Goal: Information Seeking & Learning: Learn about a topic

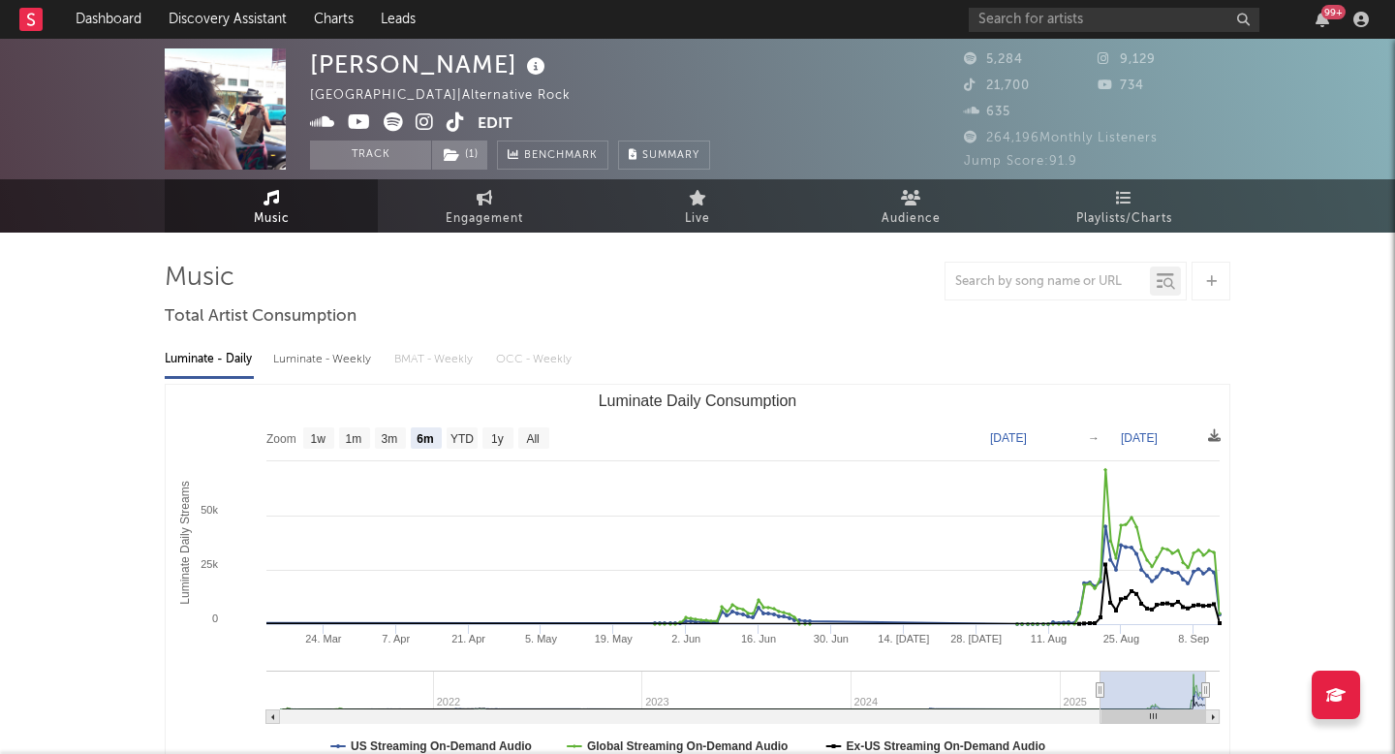
select select "6m"
click at [424, 119] on icon at bounding box center [425, 121] width 18 height 19
click at [430, 116] on icon at bounding box center [425, 121] width 18 height 19
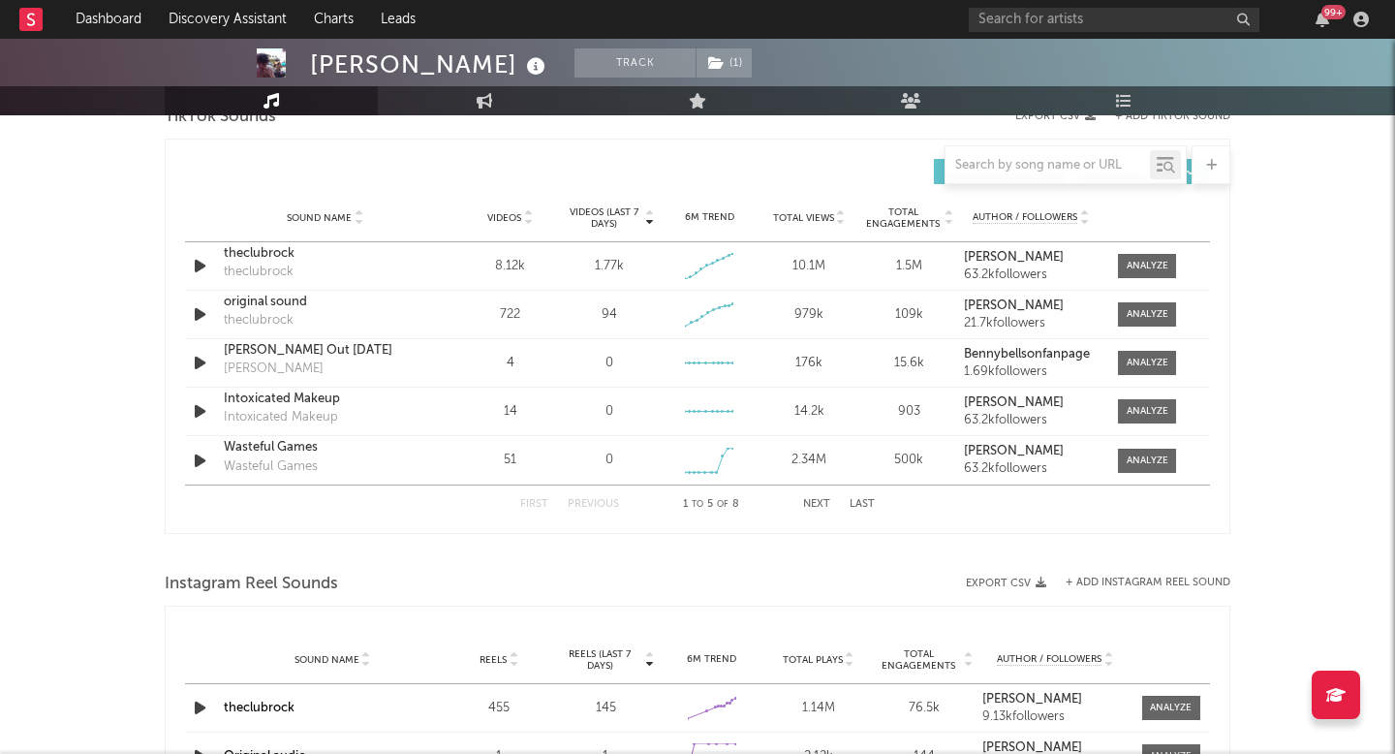
scroll to position [1337, 0]
click at [1146, 265] on div at bounding box center [1148, 267] width 42 height 15
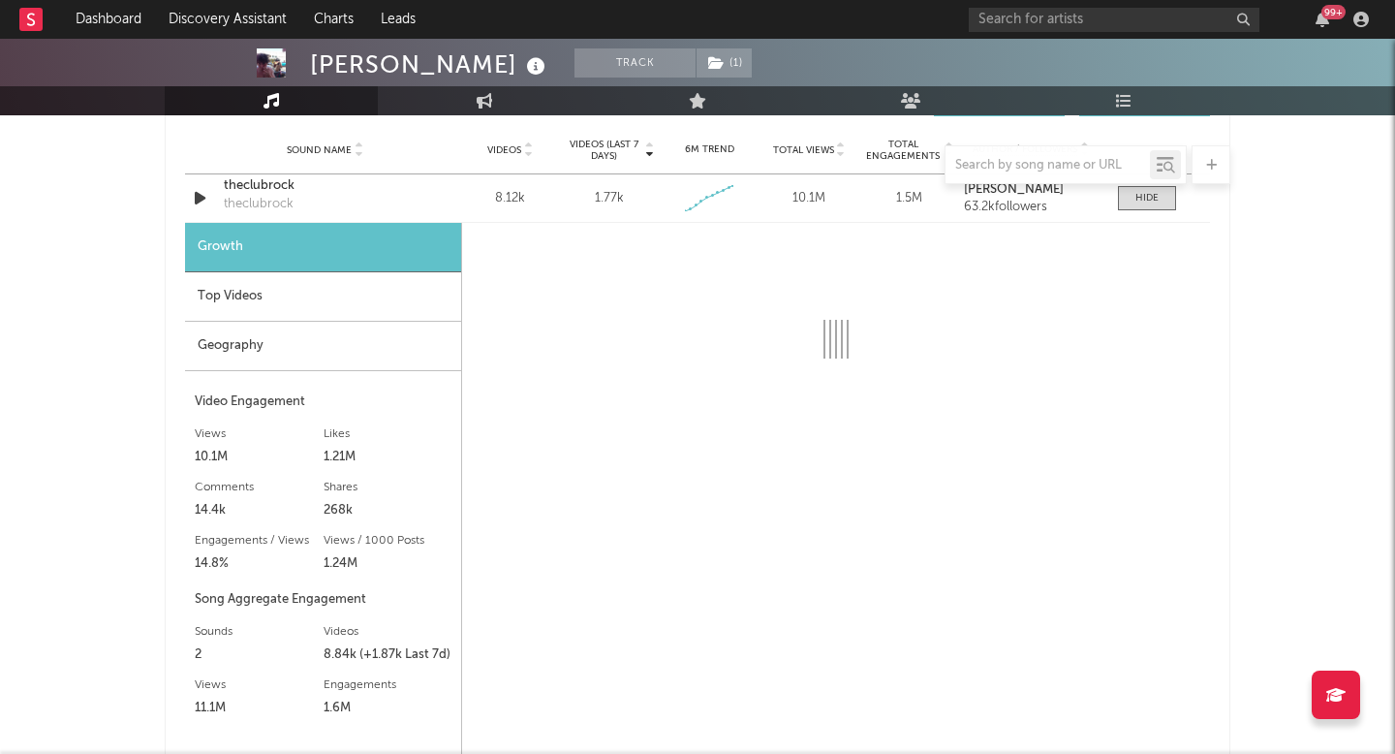
select select "1w"
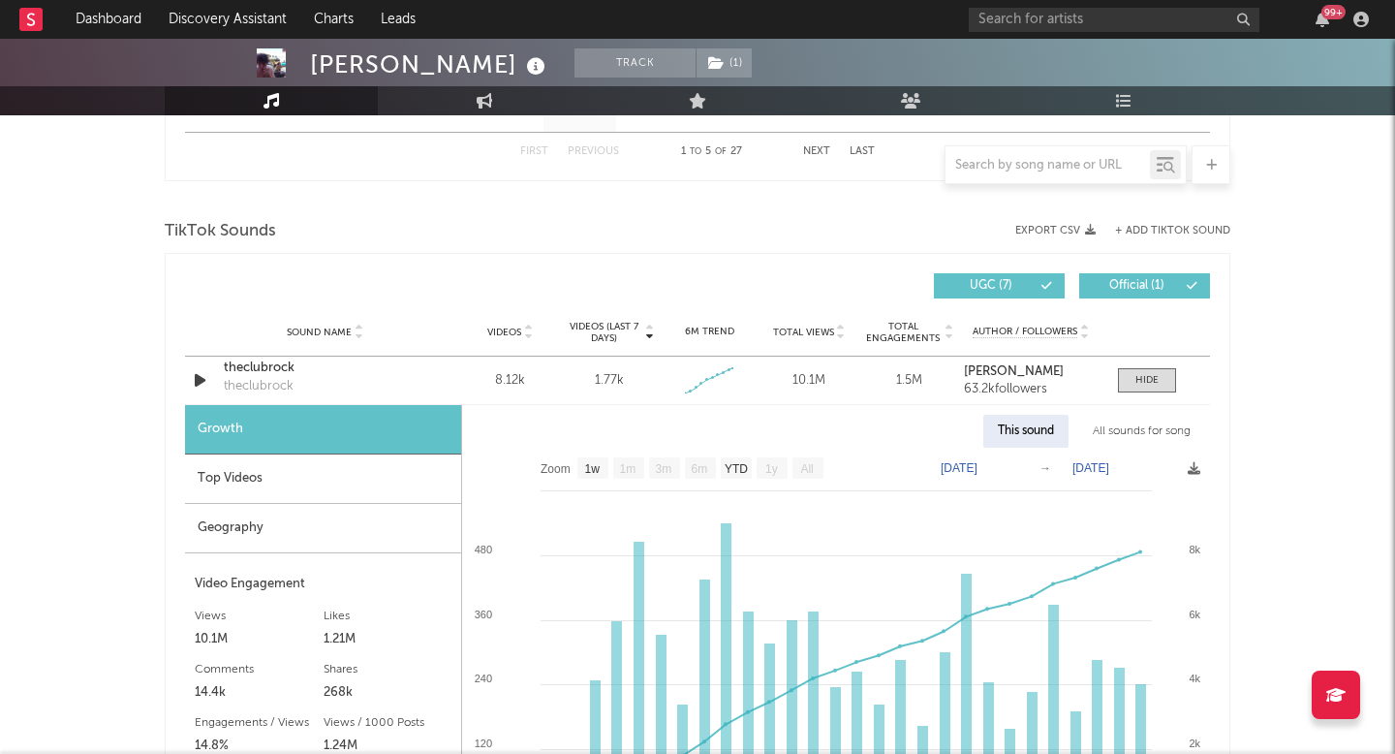
scroll to position [1246, 0]
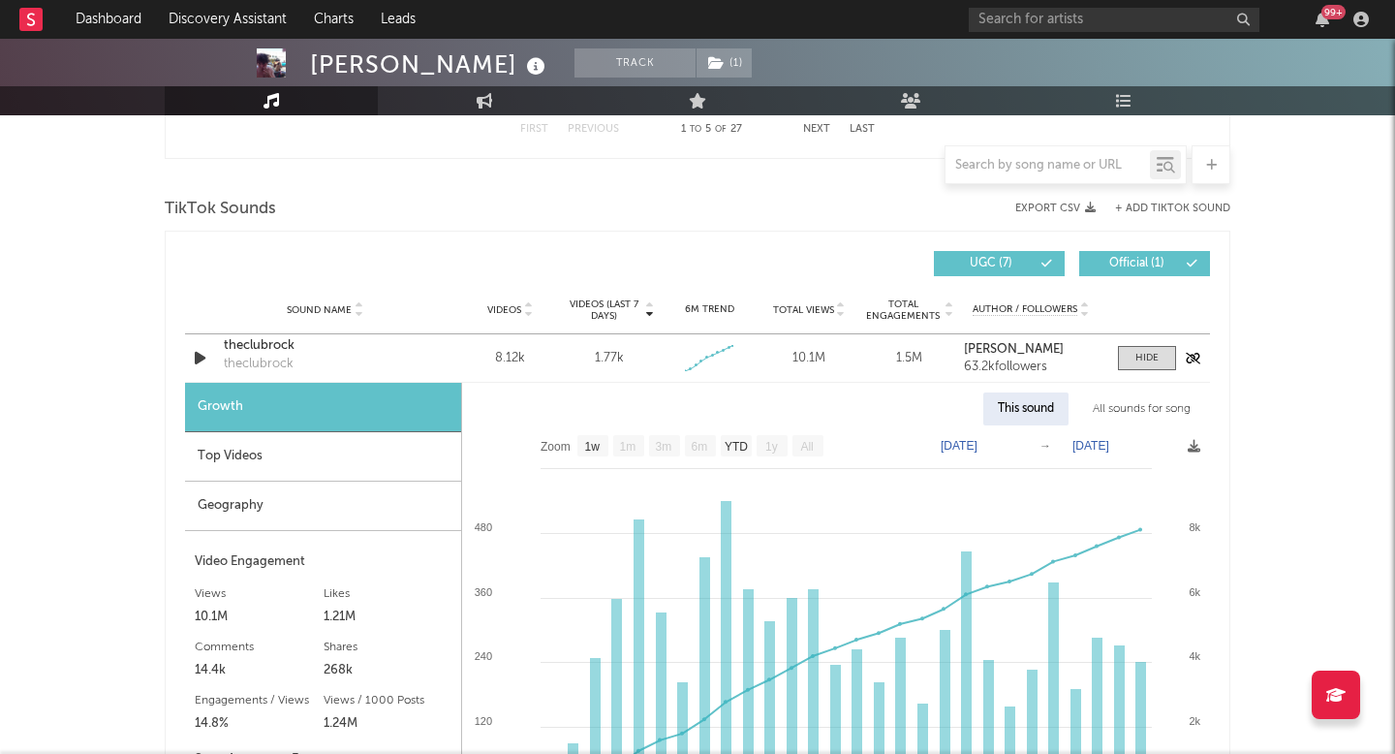
click at [1132, 372] on div "Sound Name theclubrock theclubrock Videos 8.12k Videos (last 7 days) 1.77k Week…" at bounding box center [697, 357] width 1025 height 47
click at [1140, 359] on div at bounding box center [1146, 358] width 23 height 15
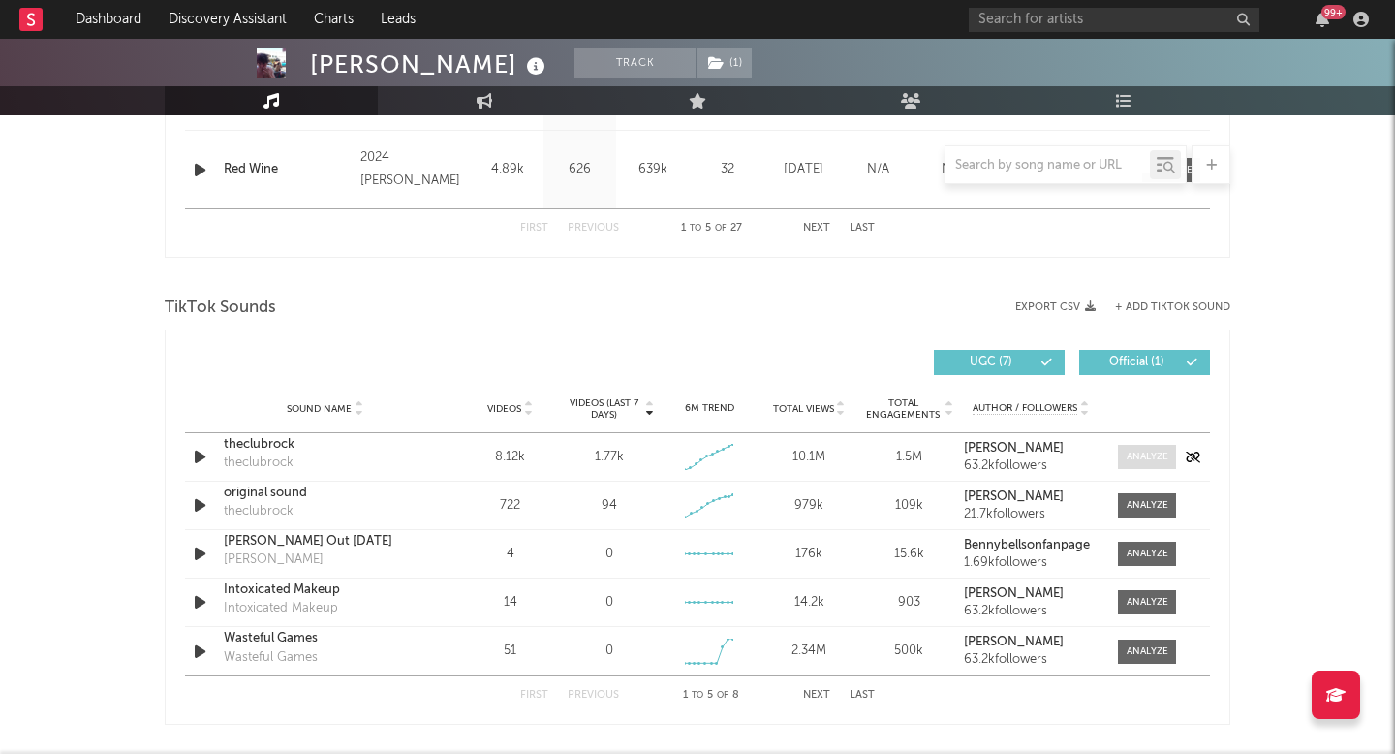
scroll to position [1137, 0]
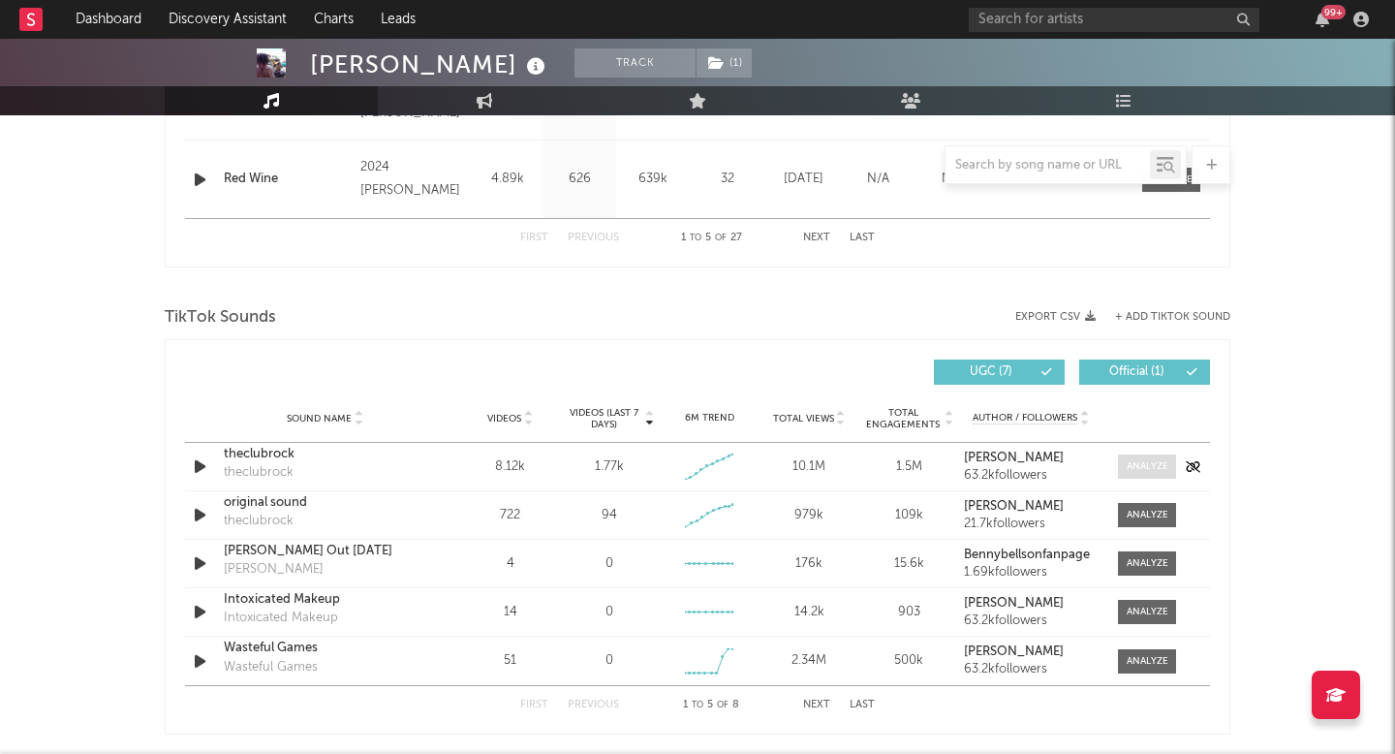
click at [1146, 459] on div at bounding box center [1148, 466] width 42 height 15
select select "1w"
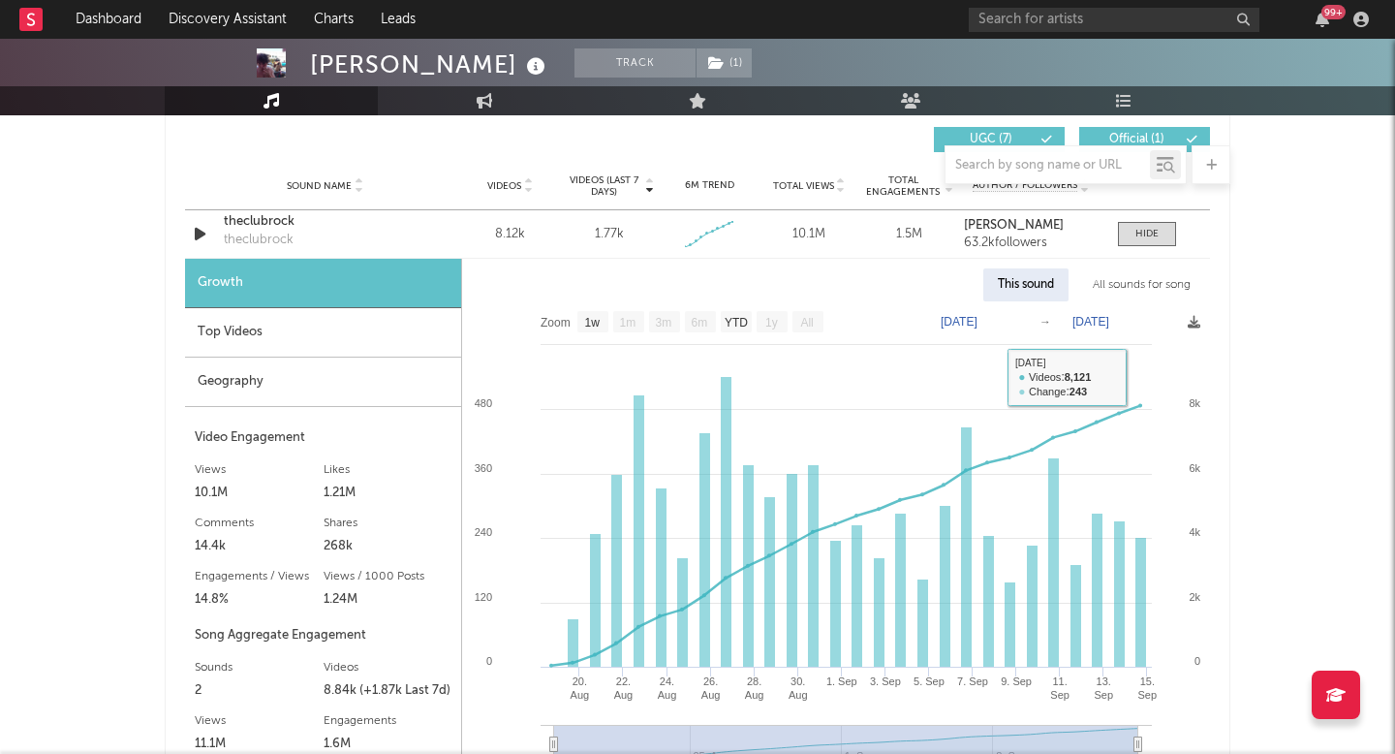
scroll to position [1342, 0]
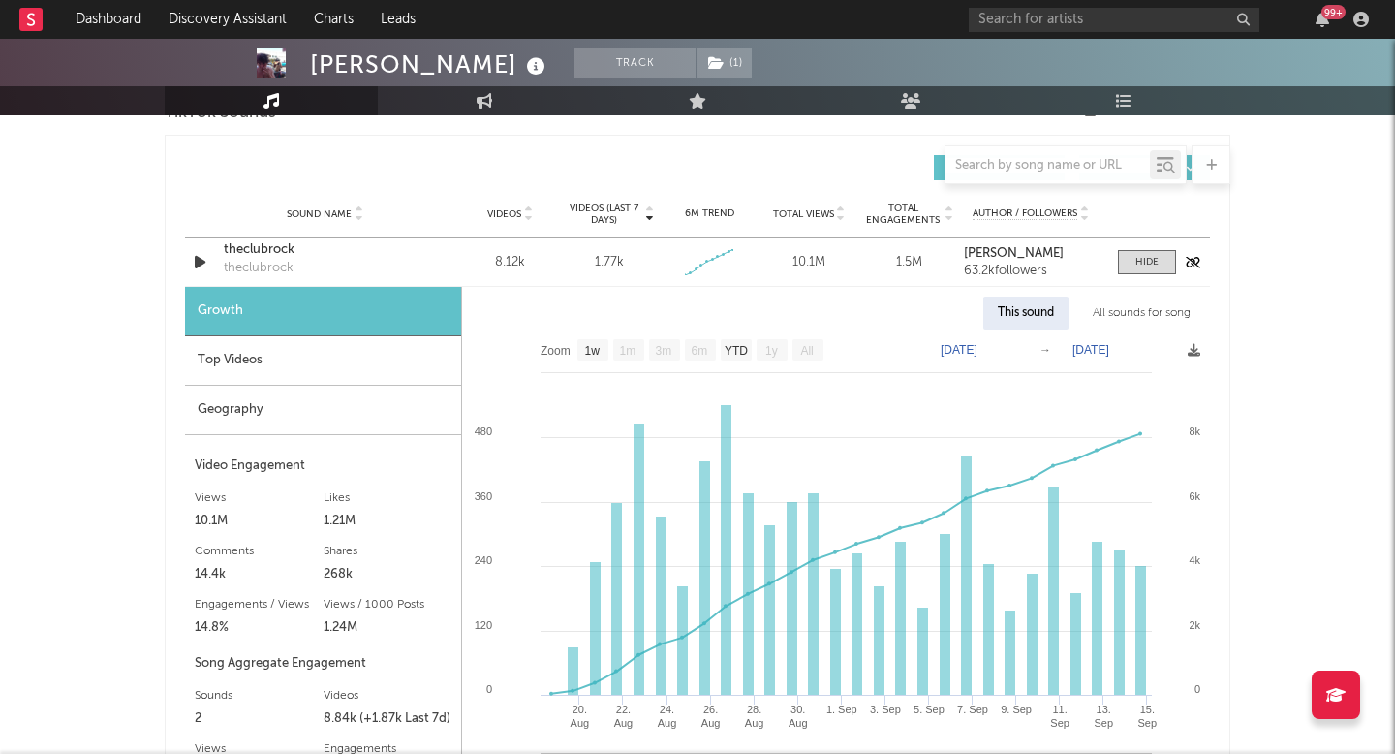
click at [1150, 248] on div "Sound Name theclubrock theclubrock Videos 8.12k Videos (last 7 days) 1.77k Week…" at bounding box center [697, 261] width 1025 height 47
click at [1153, 261] on div at bounding box center [1146, 262] width 23 height 15
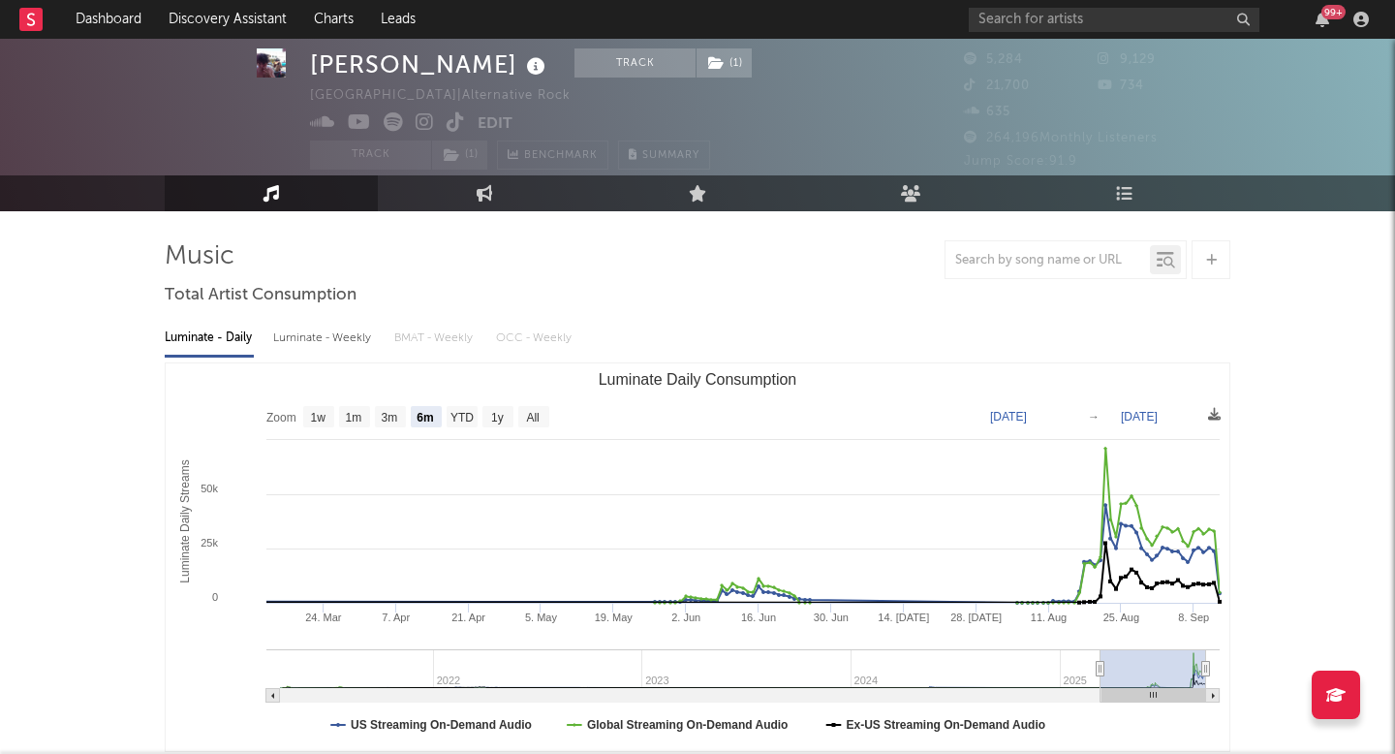
scroll to position [0, 0]
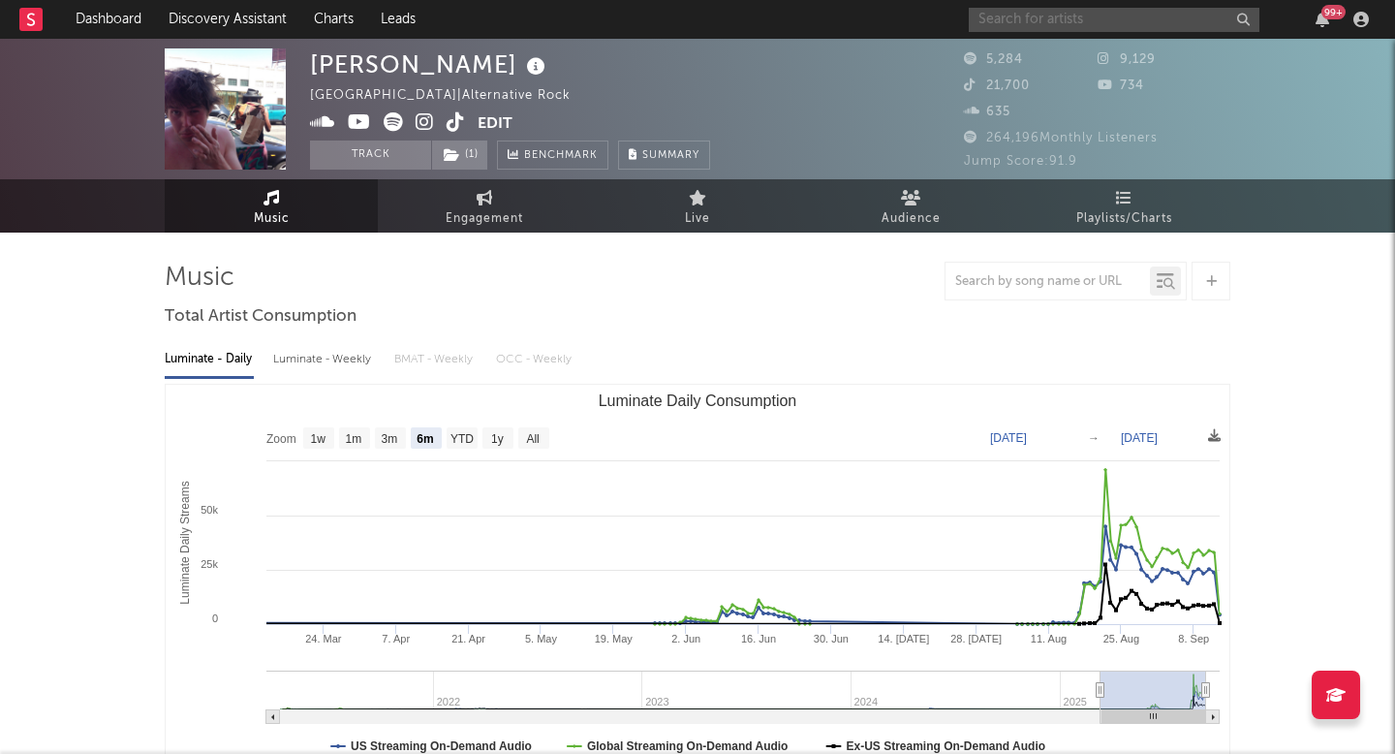
click at [1015, 11] on input "text" at bounding box center [1114, 20] width 291 height 24
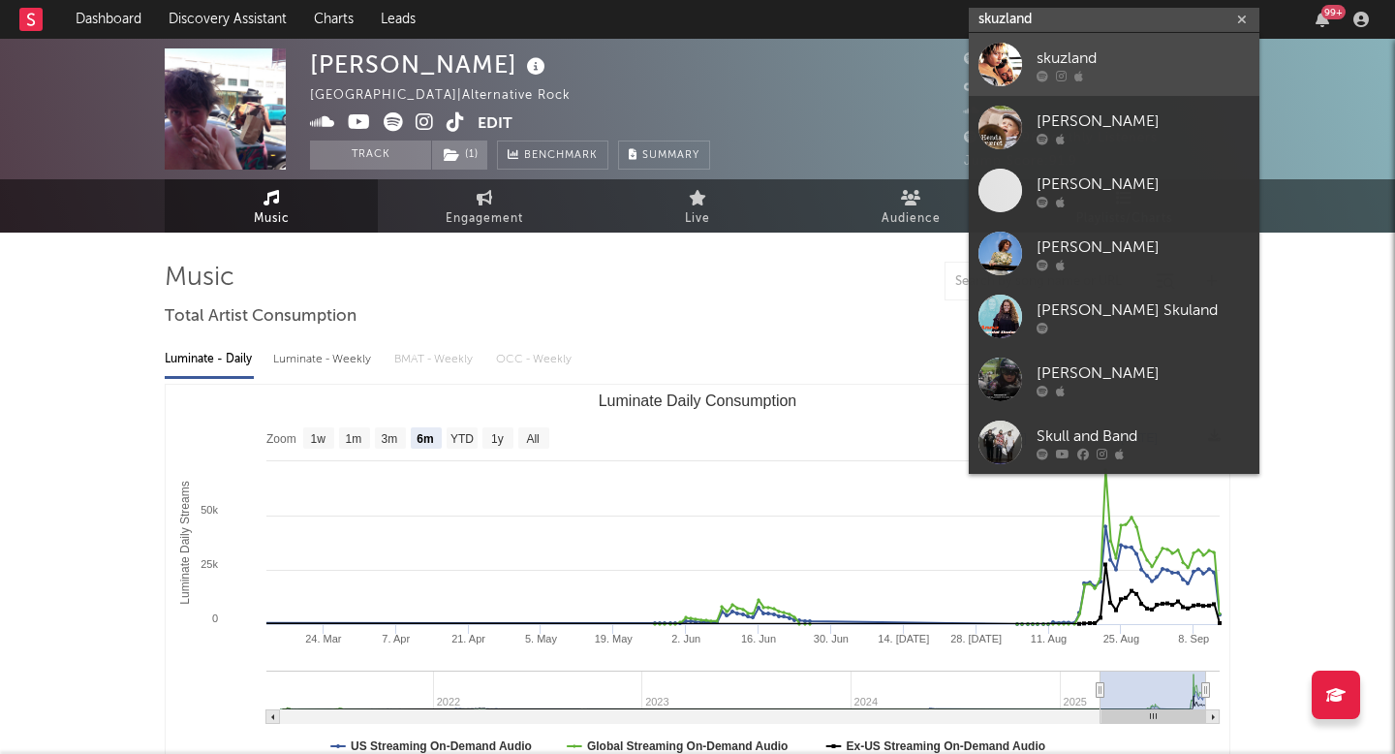
type input "skuzland"
click at [1072, 45] on link "skuzland" at bounding box center [1114, 64] width 291 height 63
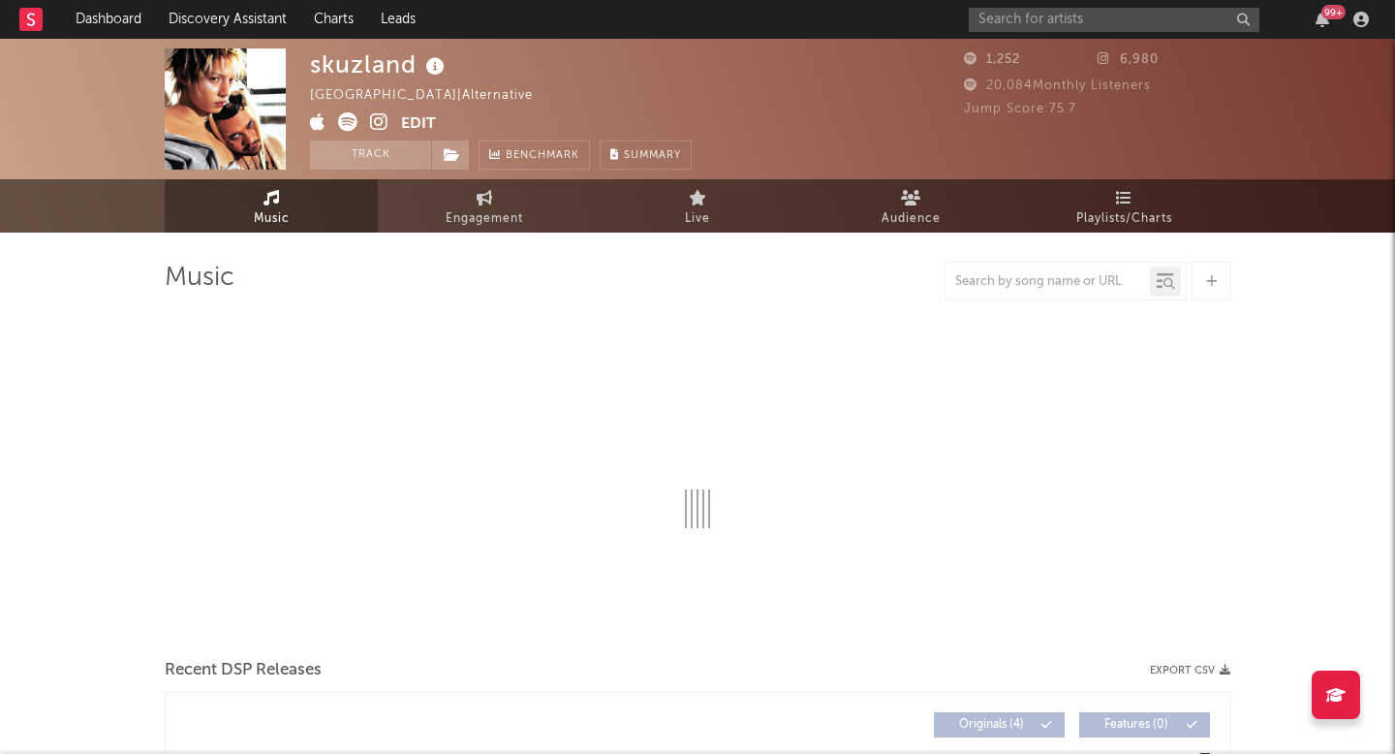
select select "1w"
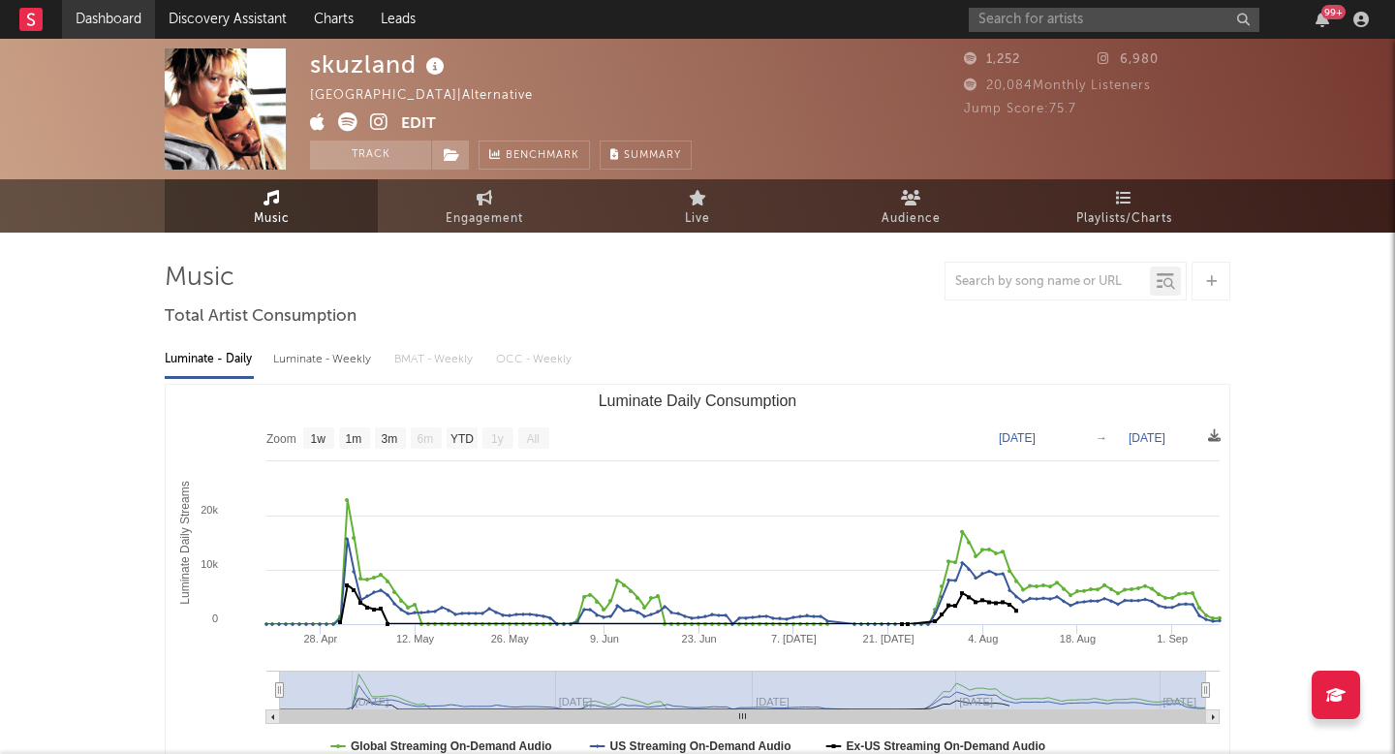
click at [82, 11] on link "Dashboard" at bounding box center [108, 19] width 93 height 39
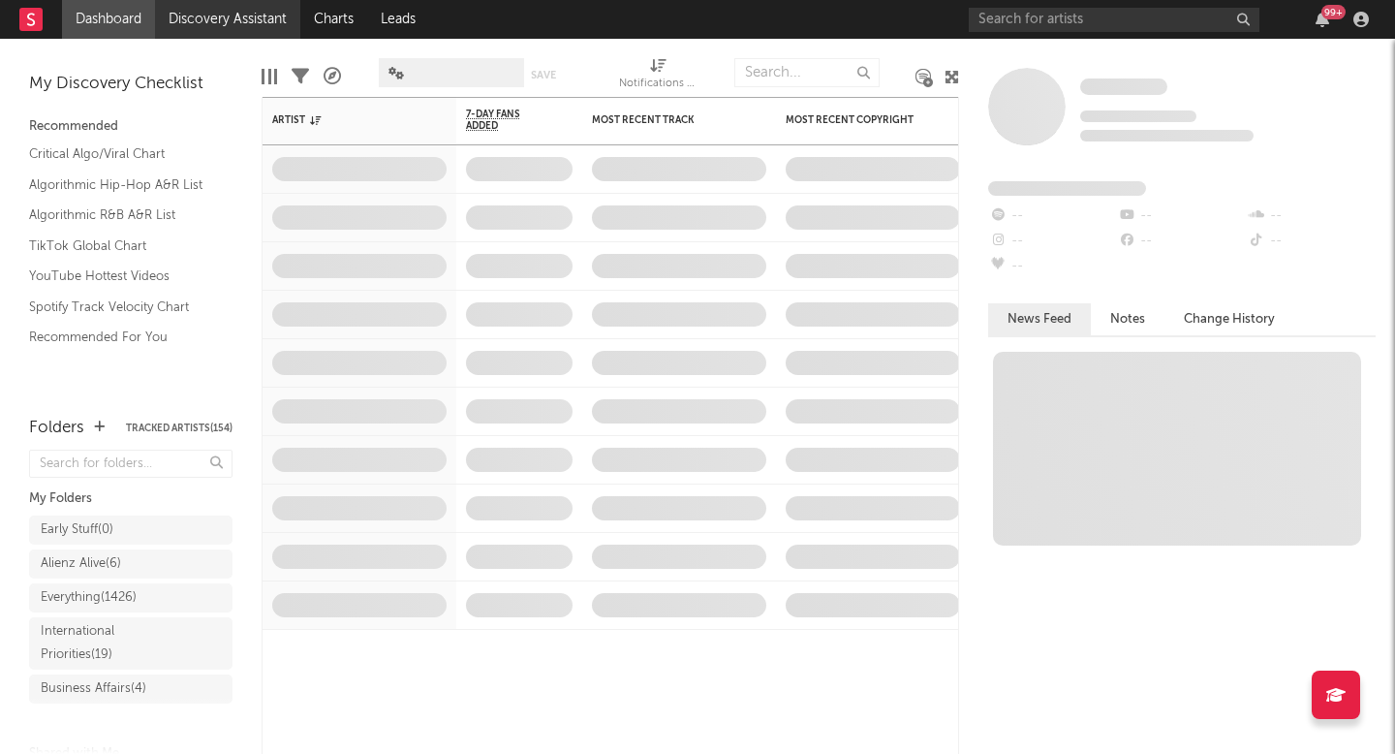
click at [232, 16] on link "Discovery Assistant" at bounding box center [227, 19] width 145 height 39
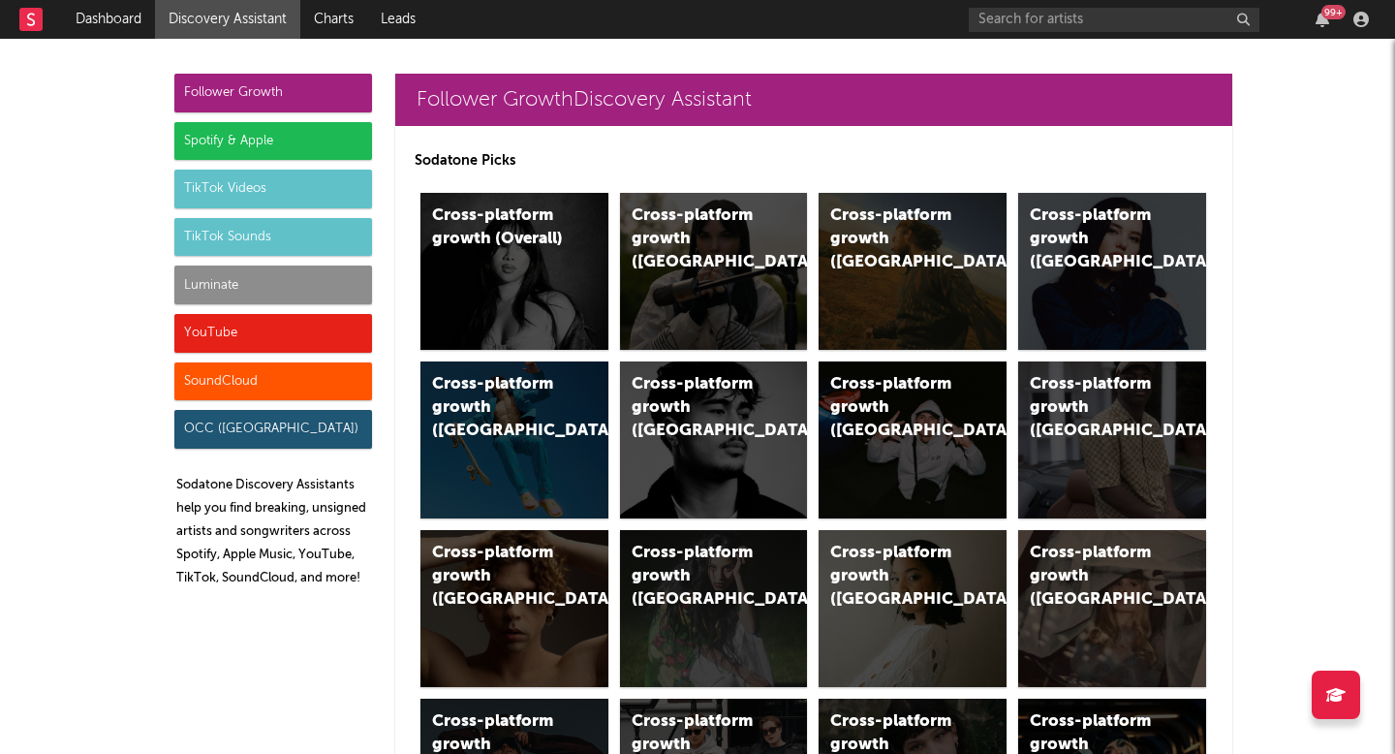
click at [287, 294] on div "Luminate" at bounding box center [273, 284] width 198 height 39
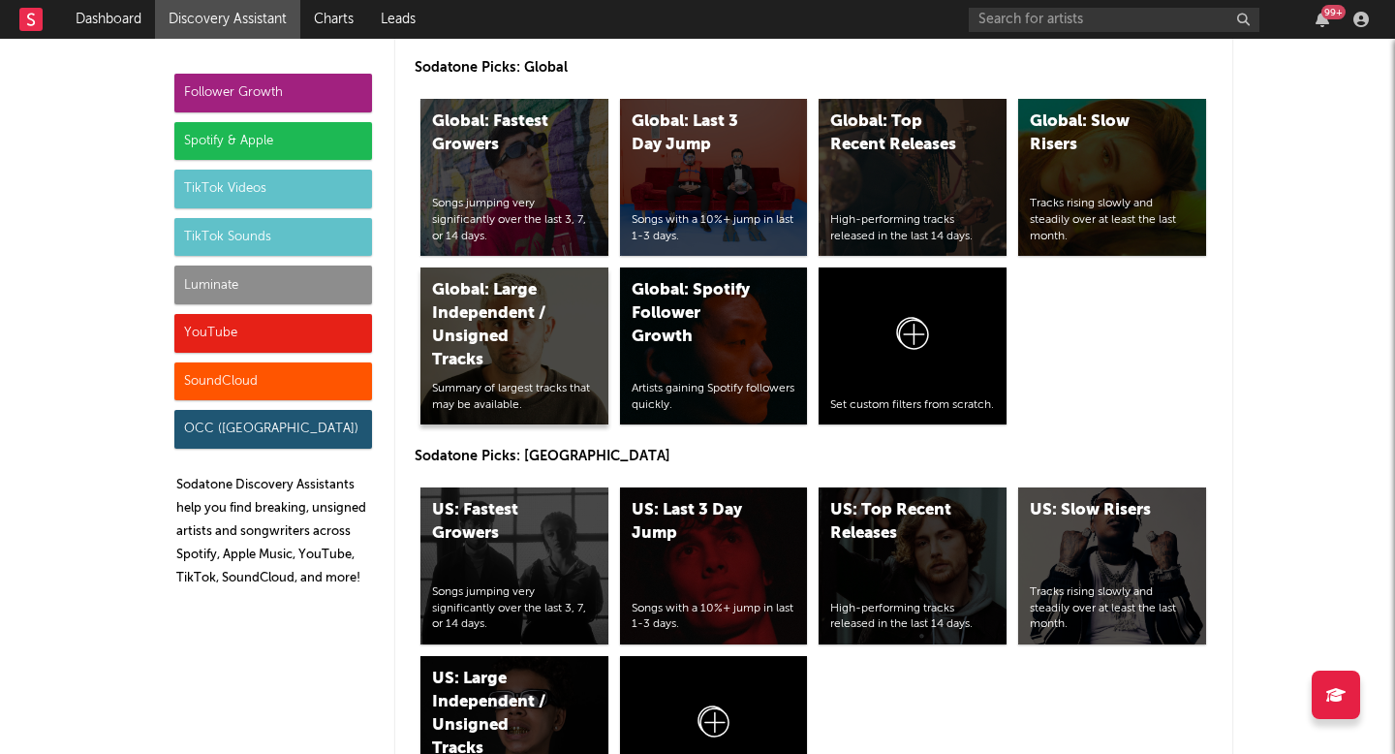
scroll to position [9971, 0]
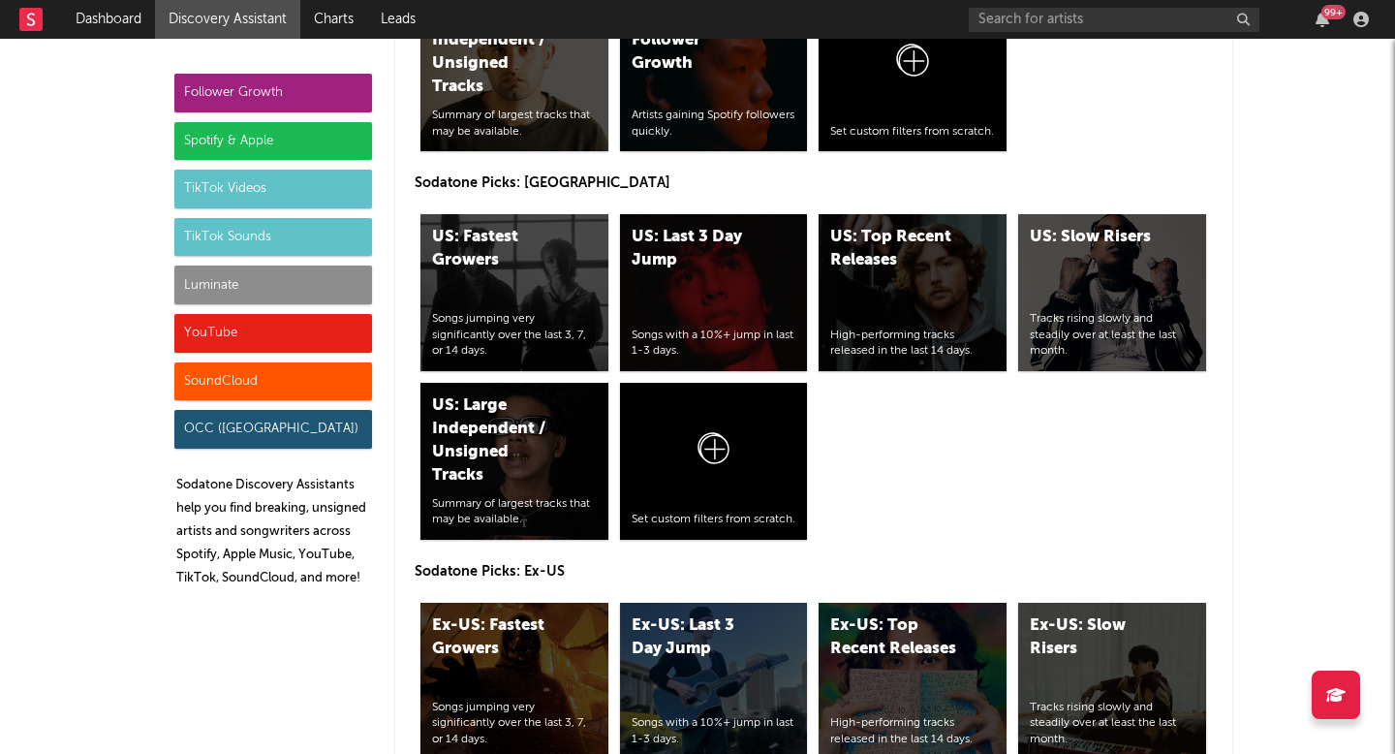
click at [293, 144] on div "Spotify & Apple" at bounding box center [273, 141] width 198 height 39
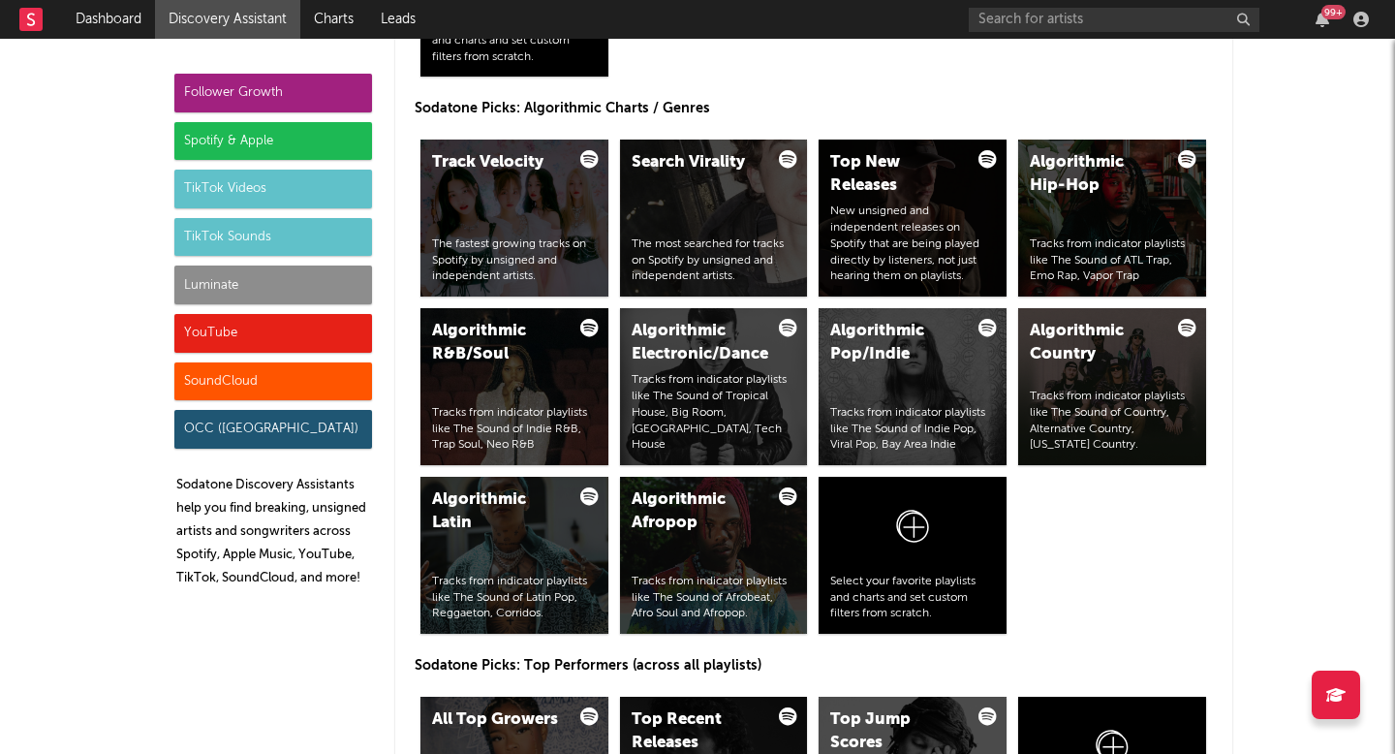
scroll to position [1984, 0]
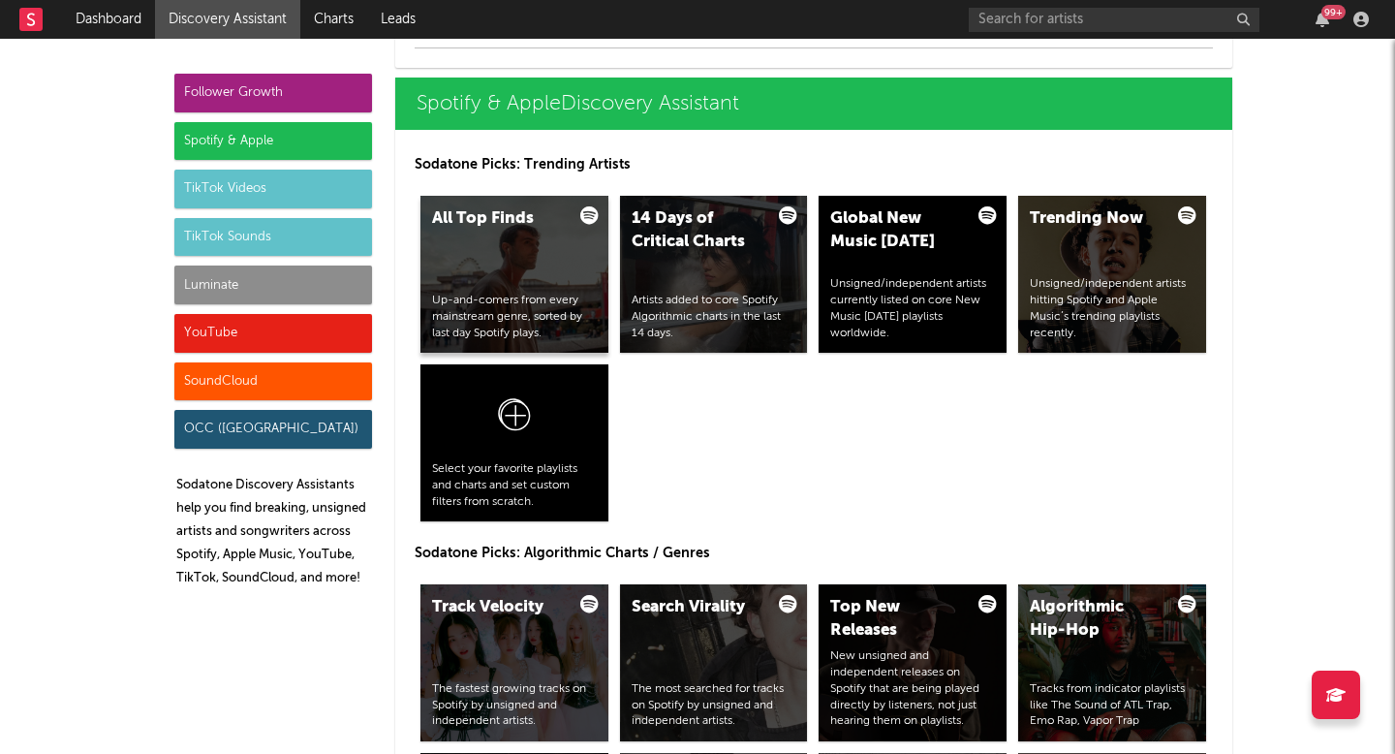
click at [517, 275] on div "All Top Finds Up-and-comers from every mainstream genre, sorted by last day Spo…" at bounding box center [514, 274] width 188 height 157
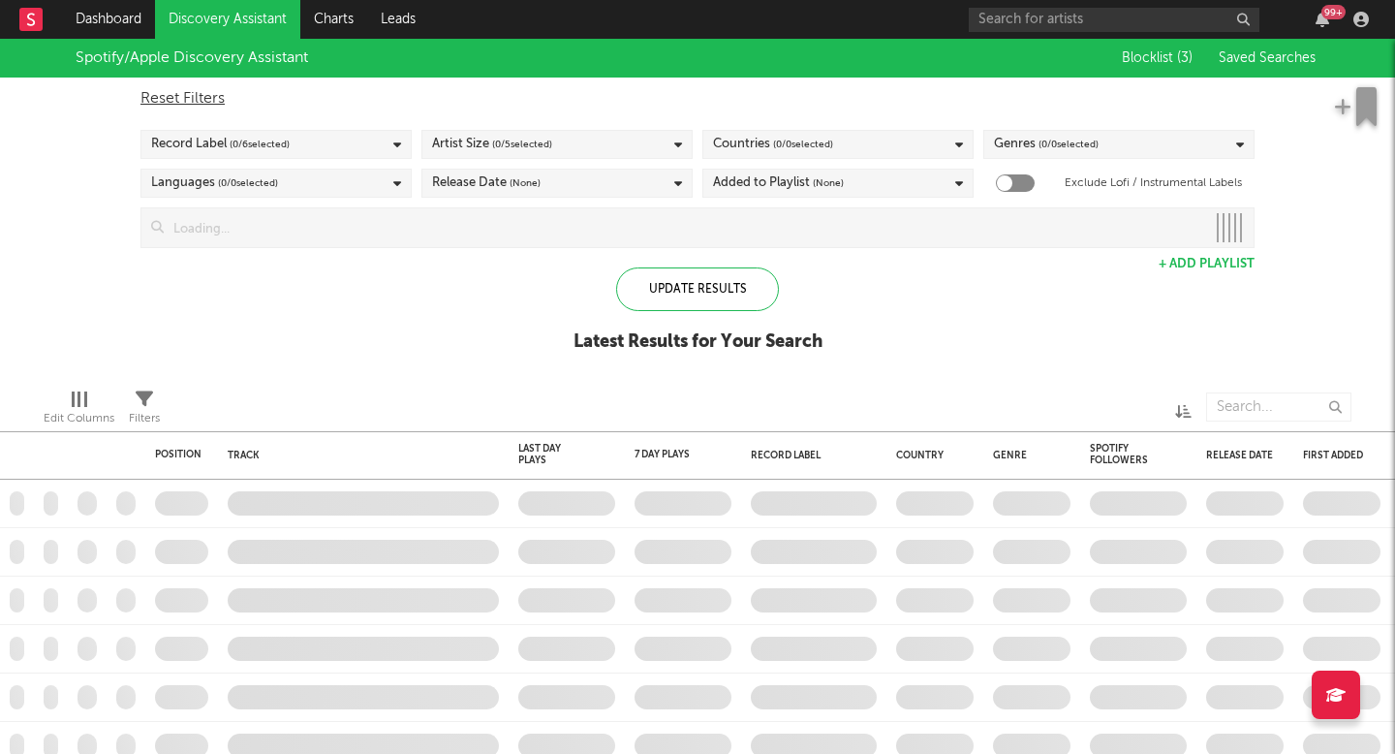
checkbox input "true"
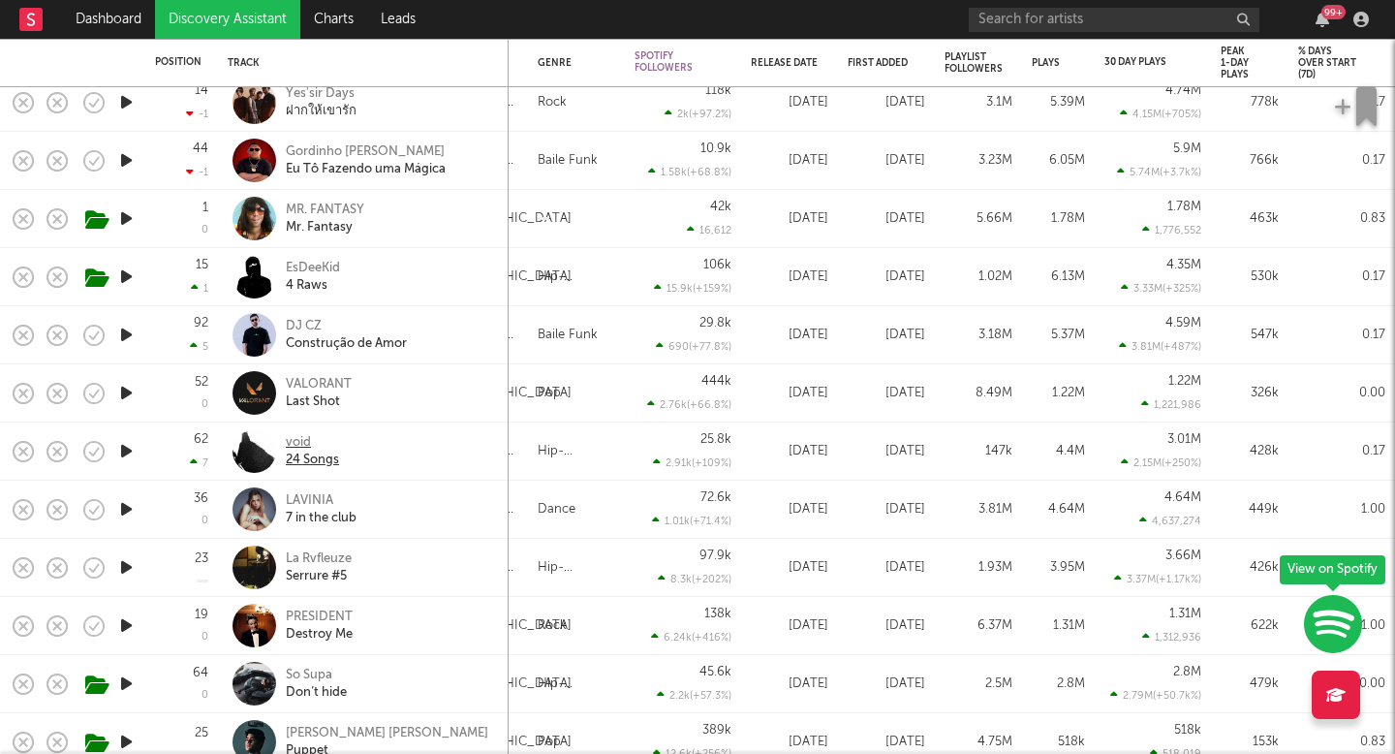
click at [299, 442] on div "void" at bounding box center [312, 442] width 53 height 17
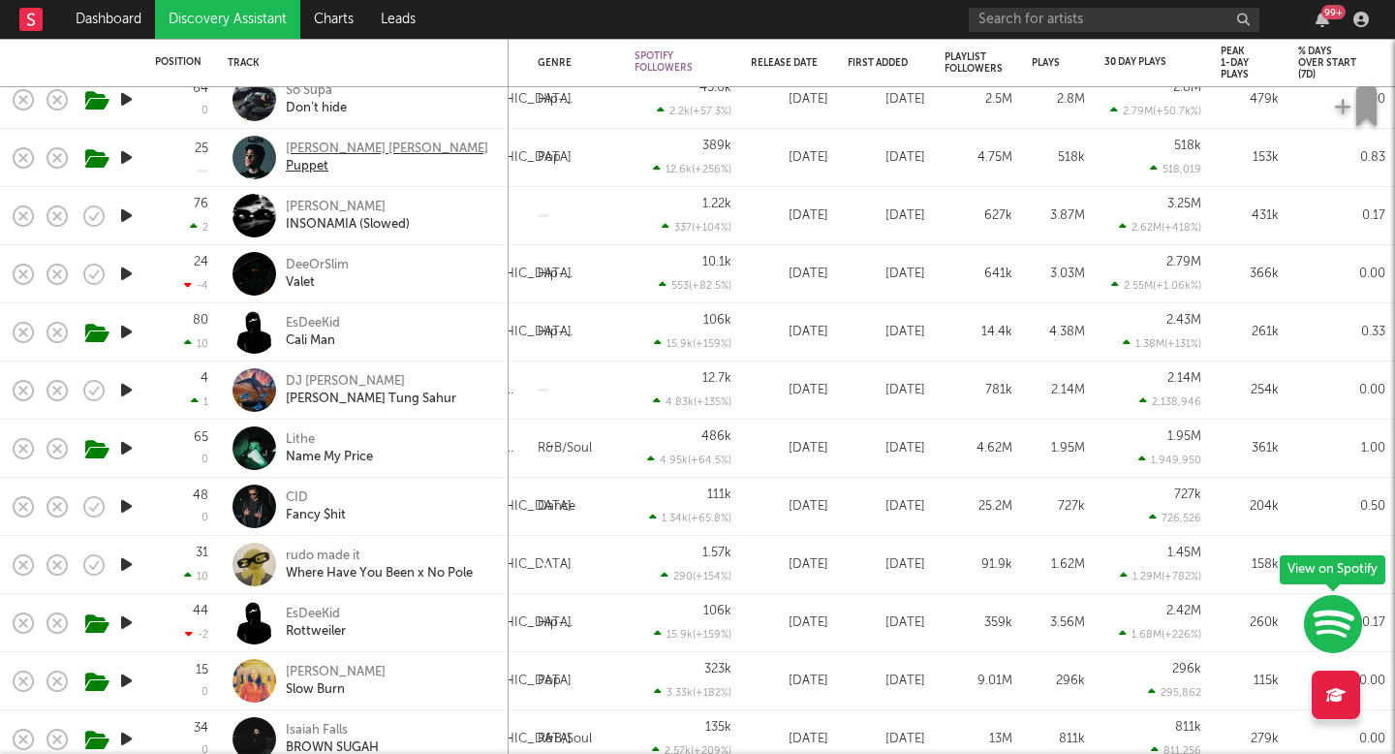
click at [397, 158] on div "Puppet" at bounding box center [387, 166] width 202 height 17
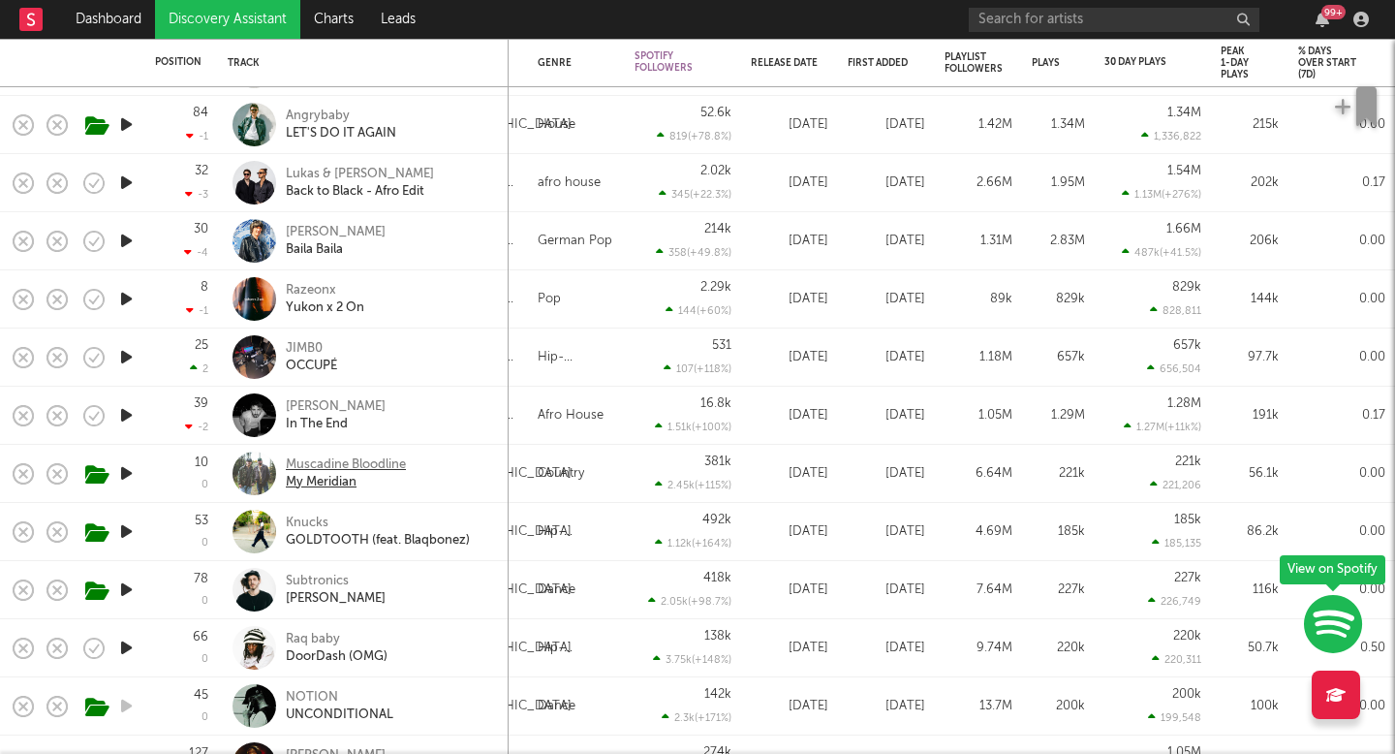
click at [394, 472] on div "Muscadine Bloodline" at bounding box center [346, 464] width 120 height 17
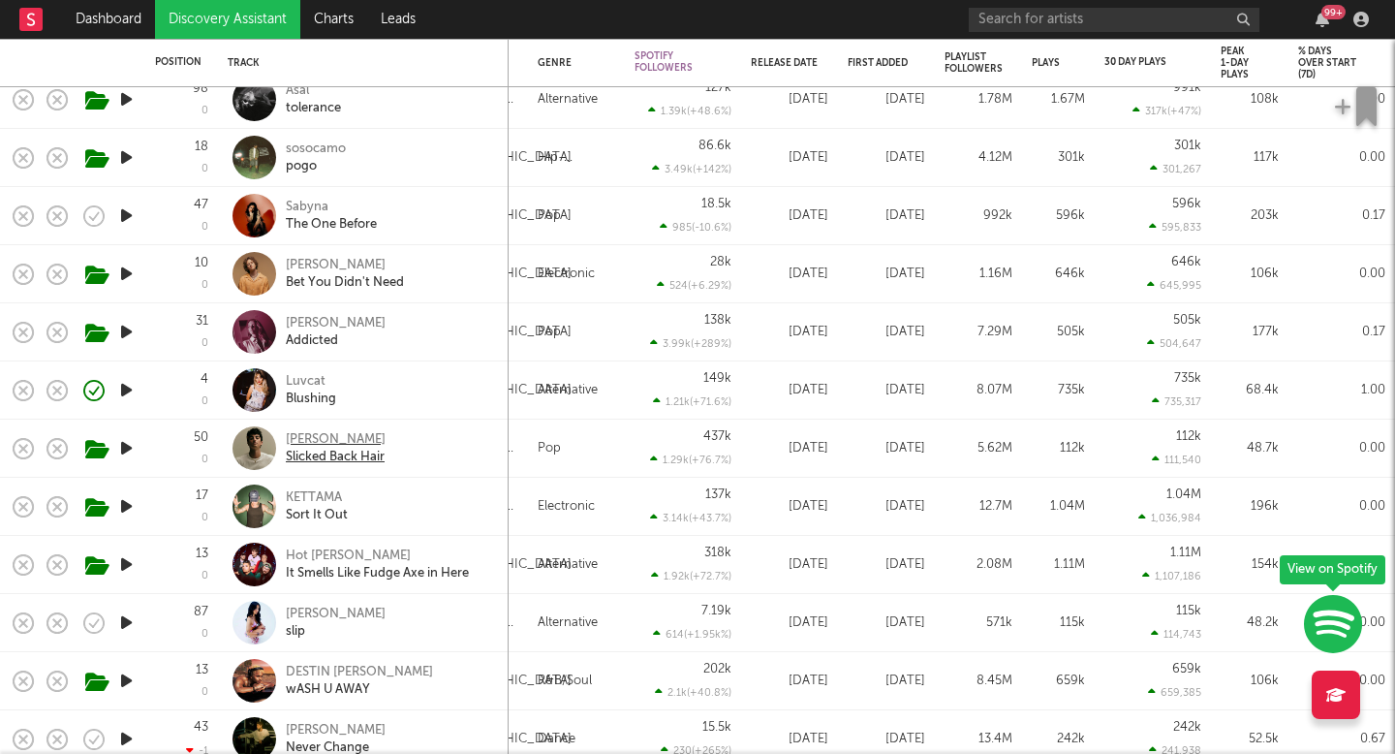
click at [319, 436] on div "[PERSON_NAME]" at bounding box center [336, 439] width 100 height 17
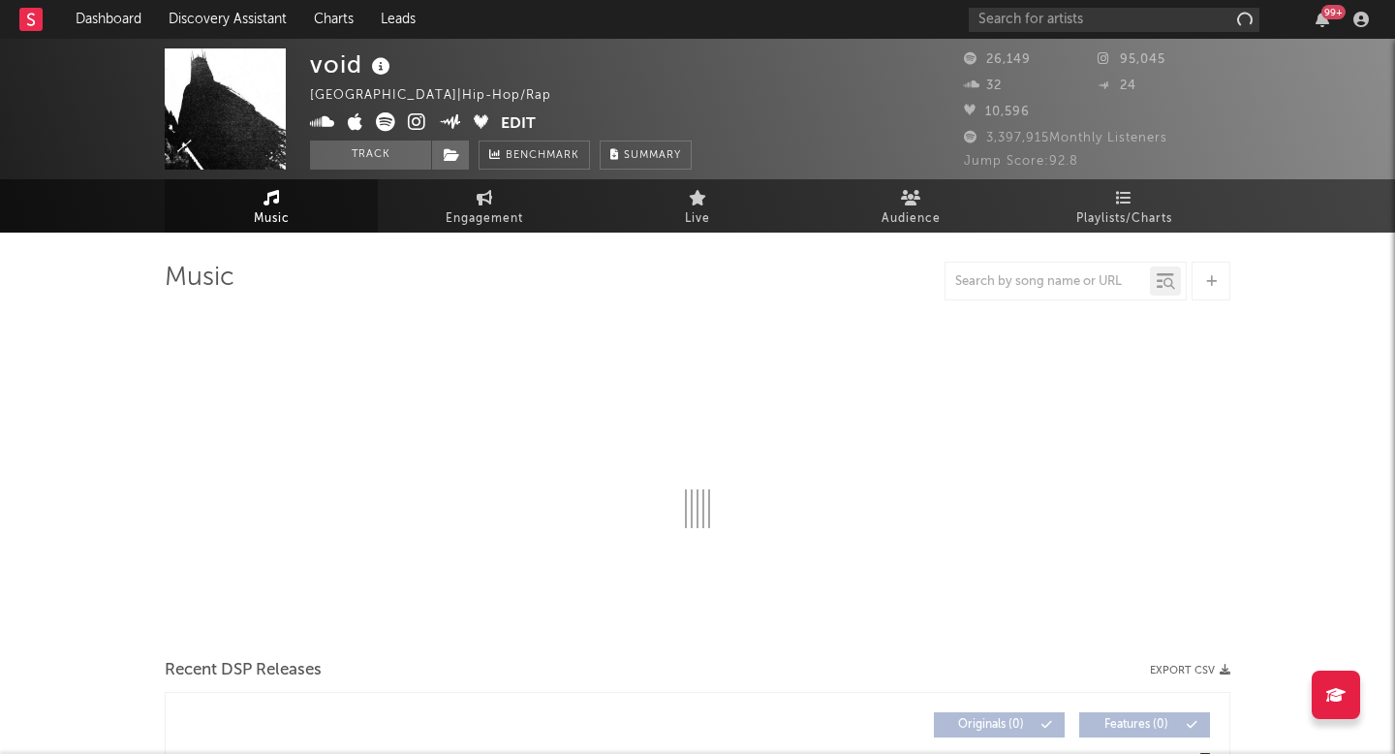
select select "6m"
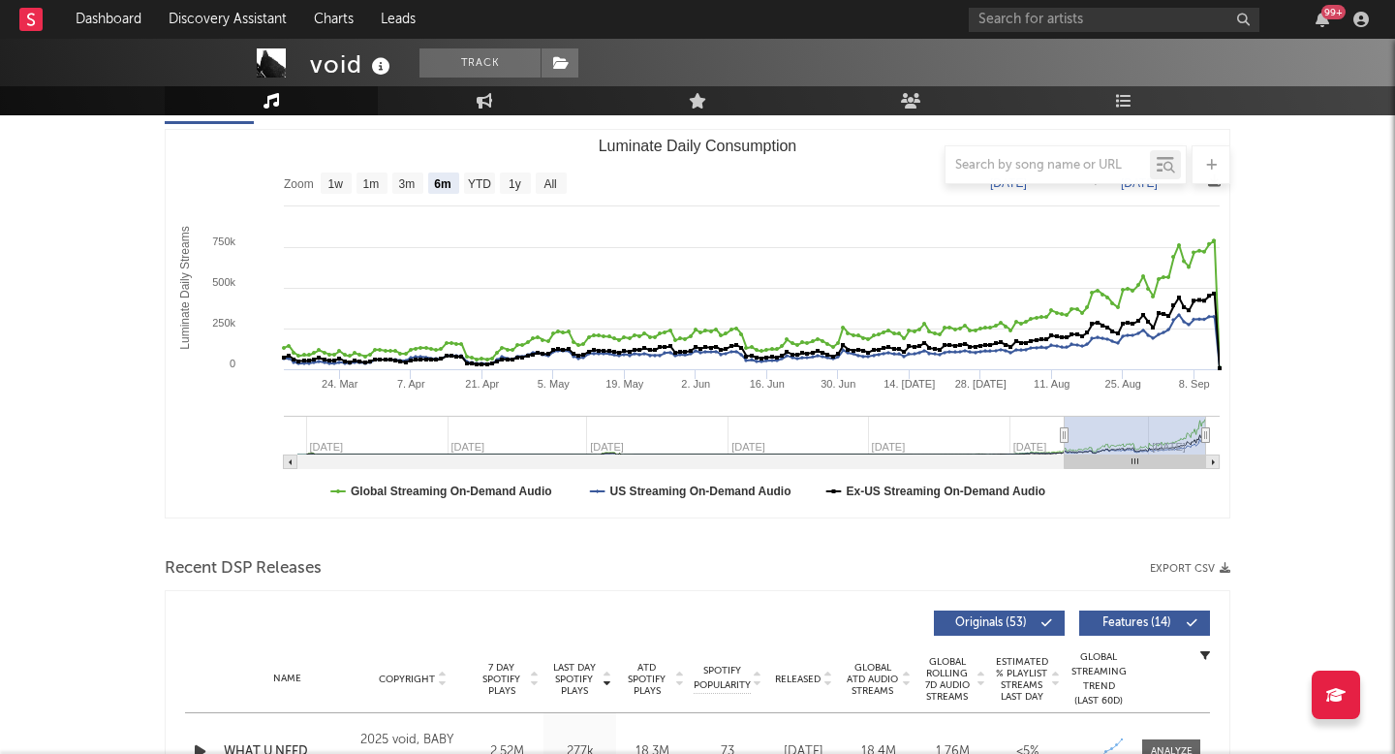
scroll to position [245, 0]
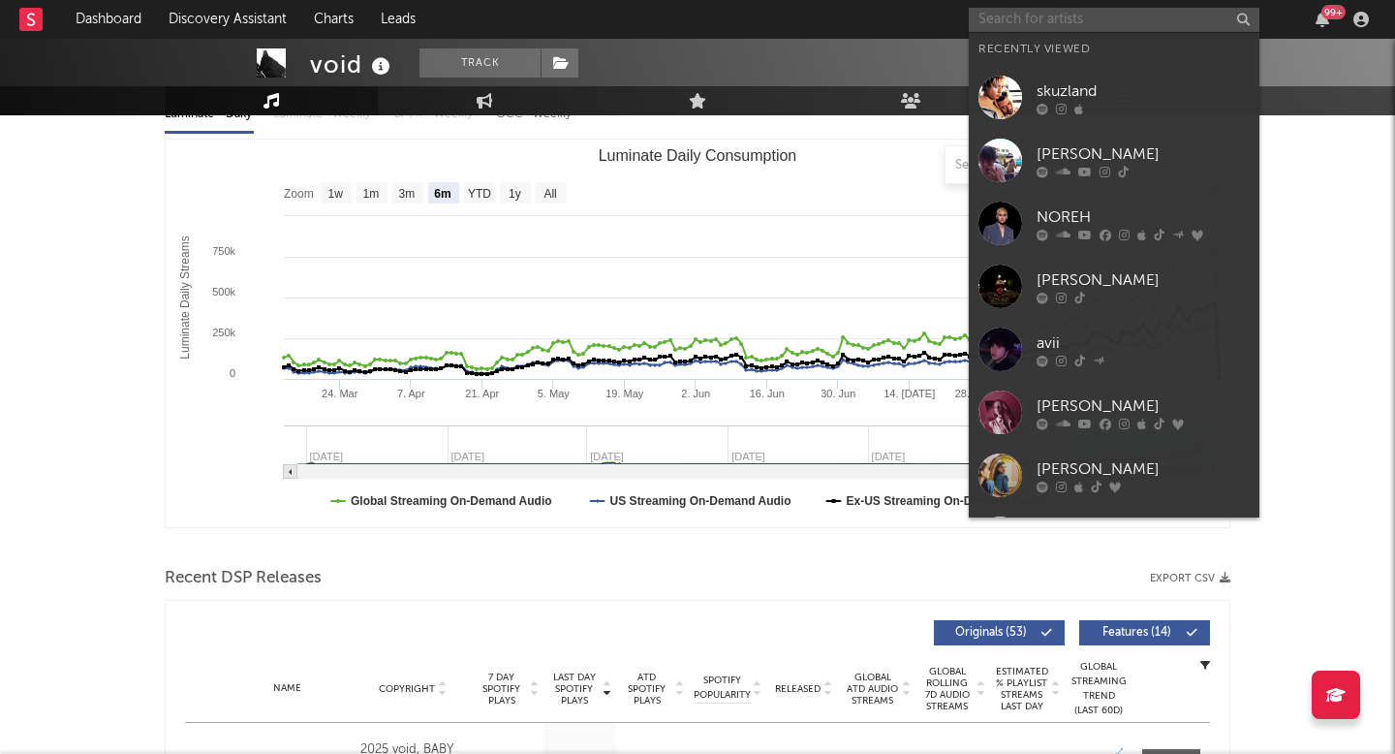
click at [1082, 15] on input "text" at bounding box center [1114, 20] width 291 height 24
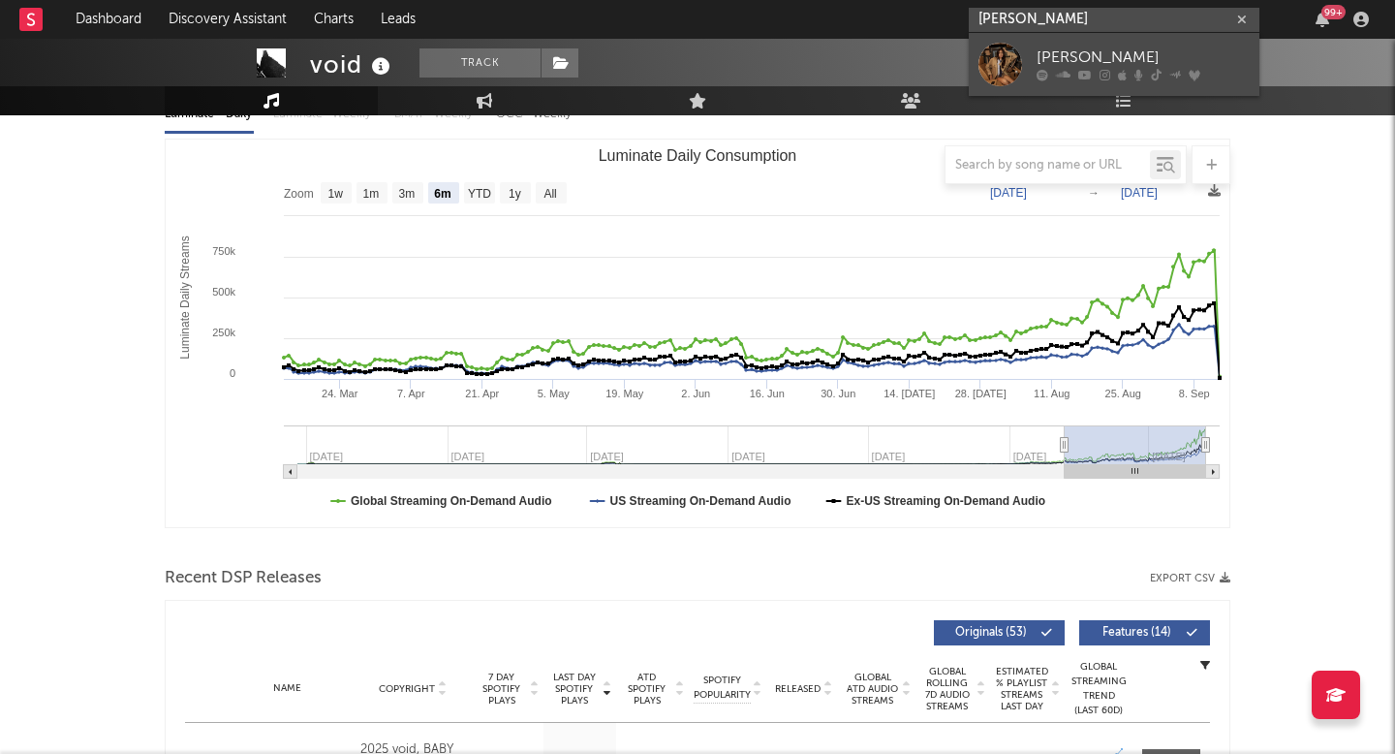
type input "izzy esco"
click at [1154, 46] on div "Izzy Escobar" at bounding box center [1143, 57] width 213 height 23
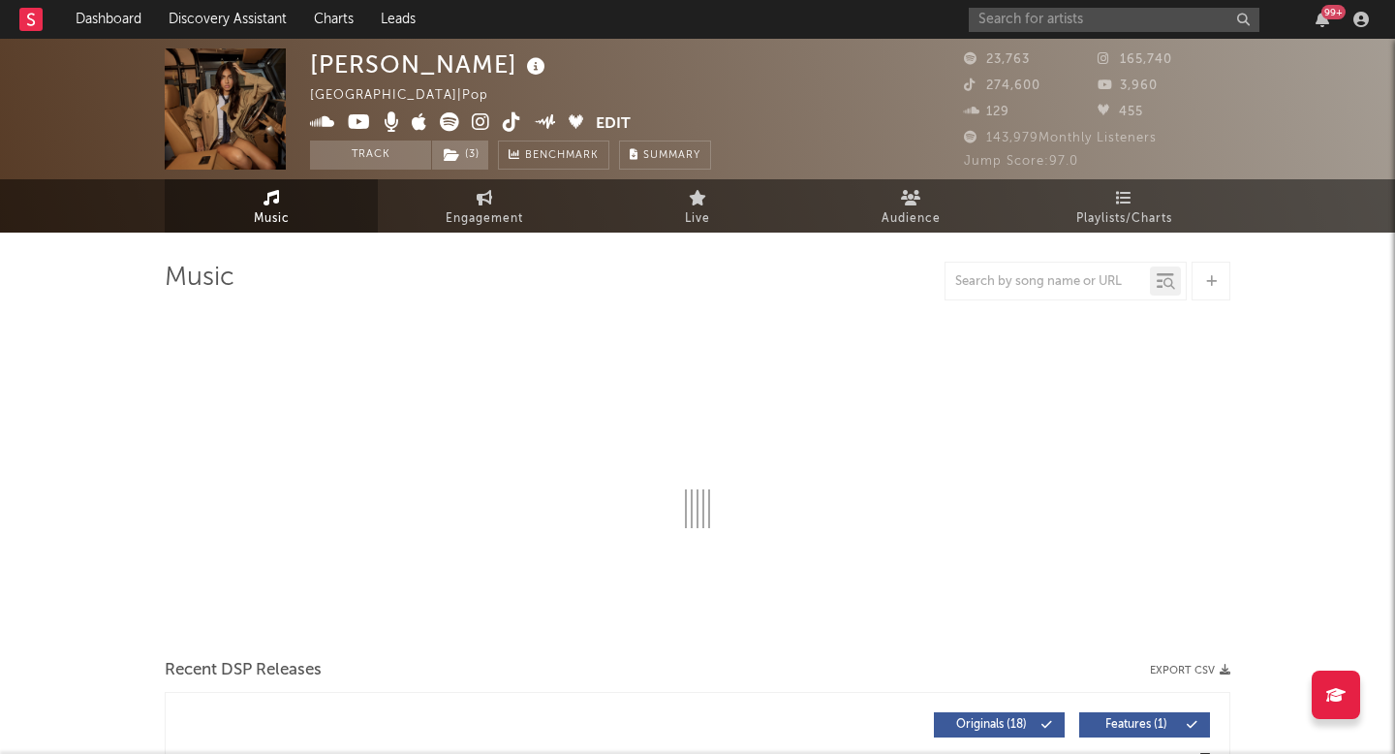
select select "6m"
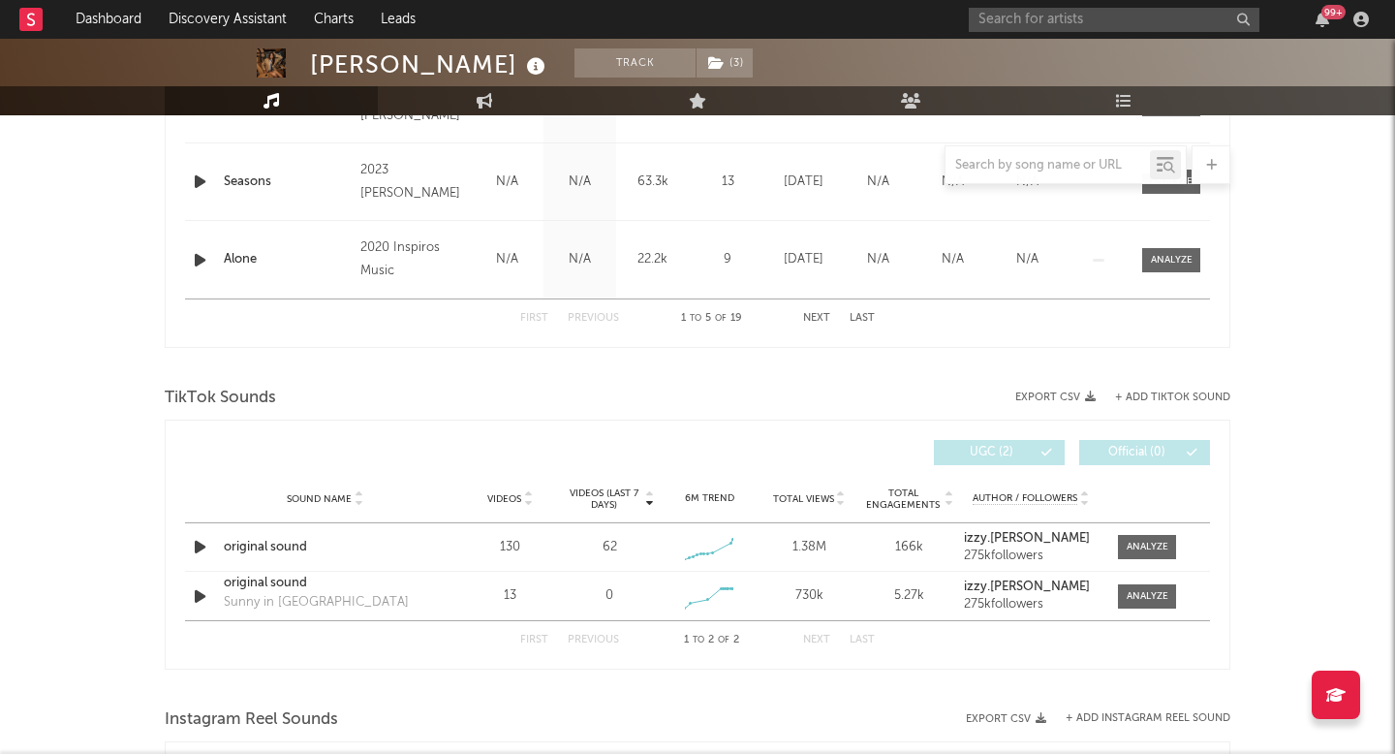
scroll to position [1160, 0]
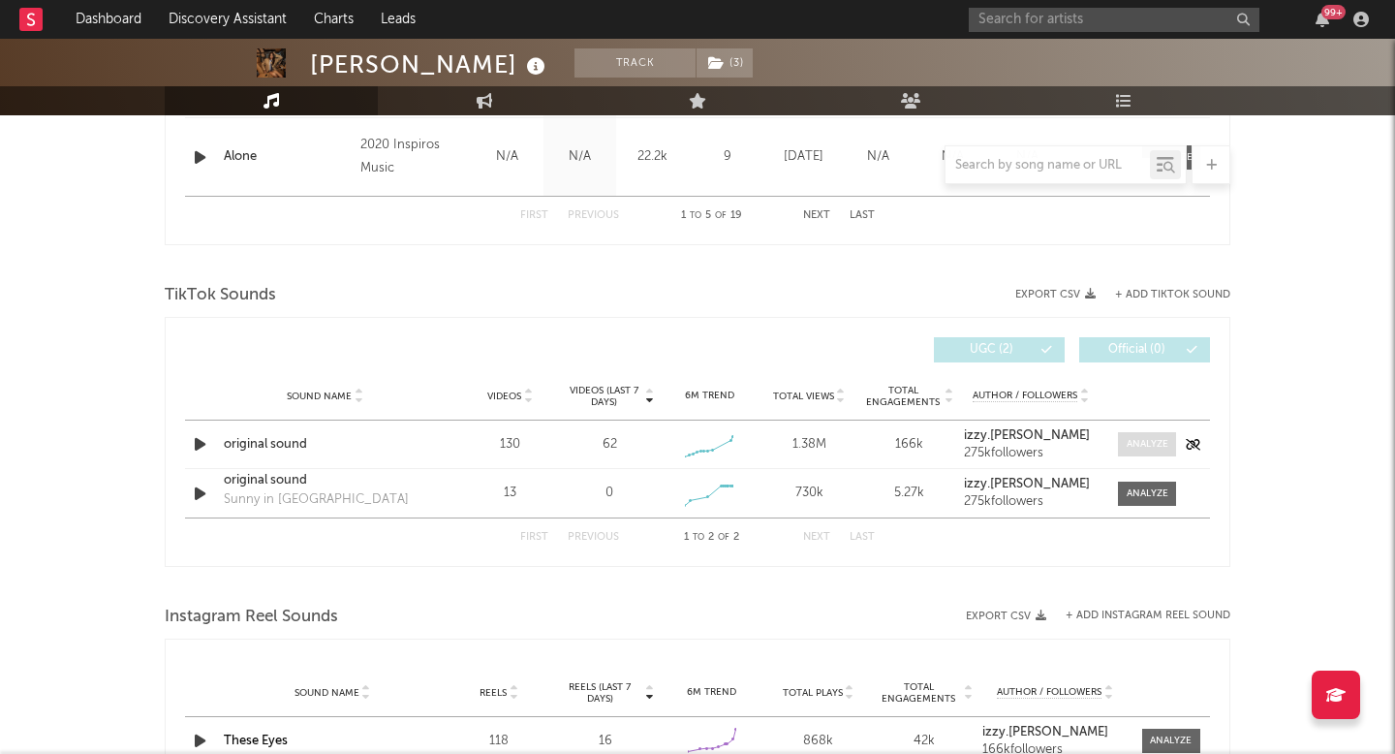
click at [1132, 453] on span at bounding box center [1147, 444] width 58 height 24
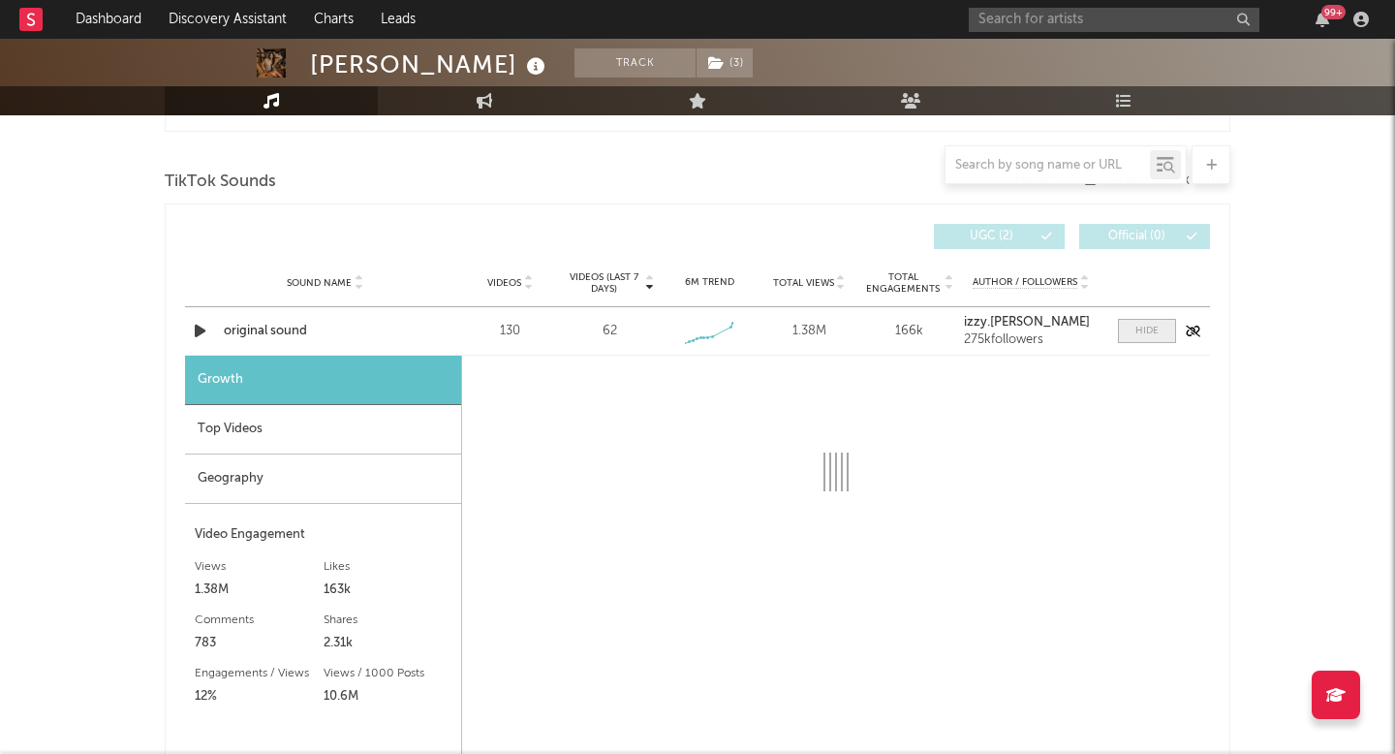
select select "1w"
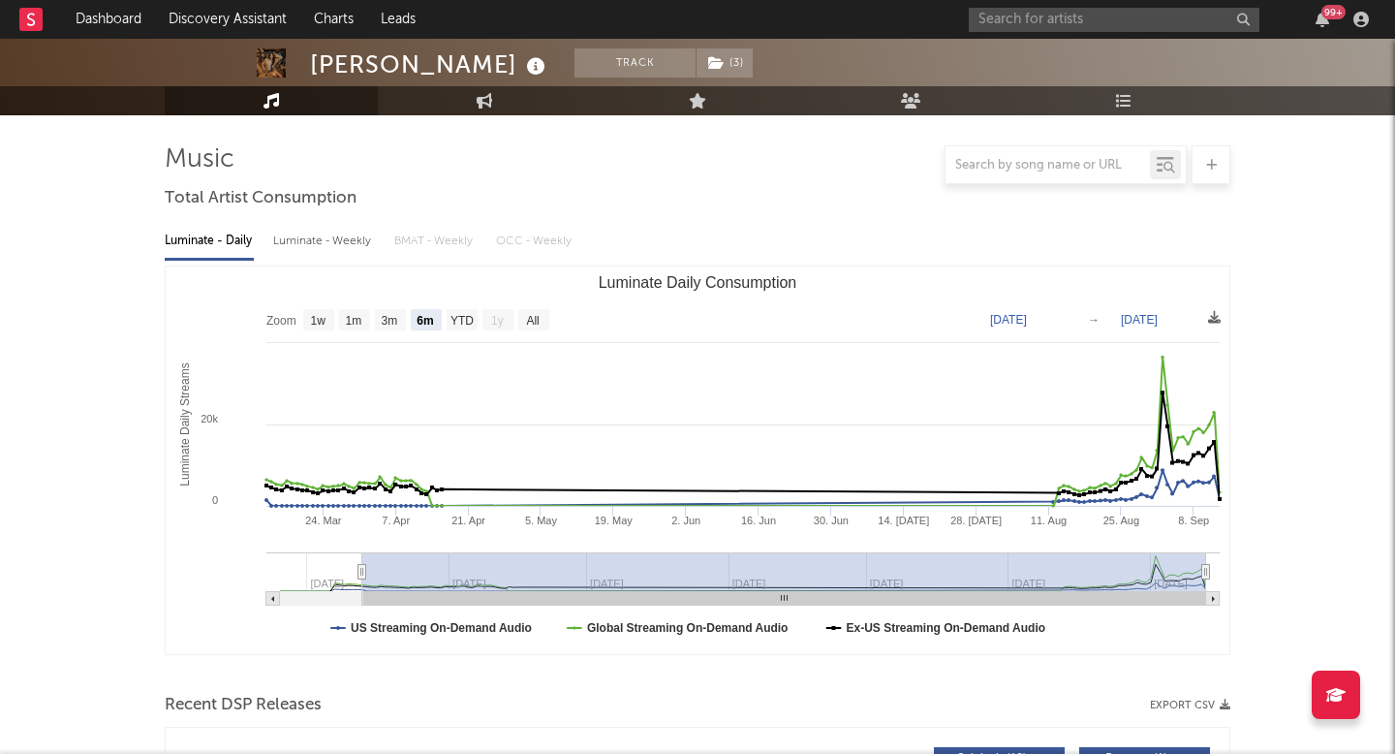
scroll to position [0, 0]
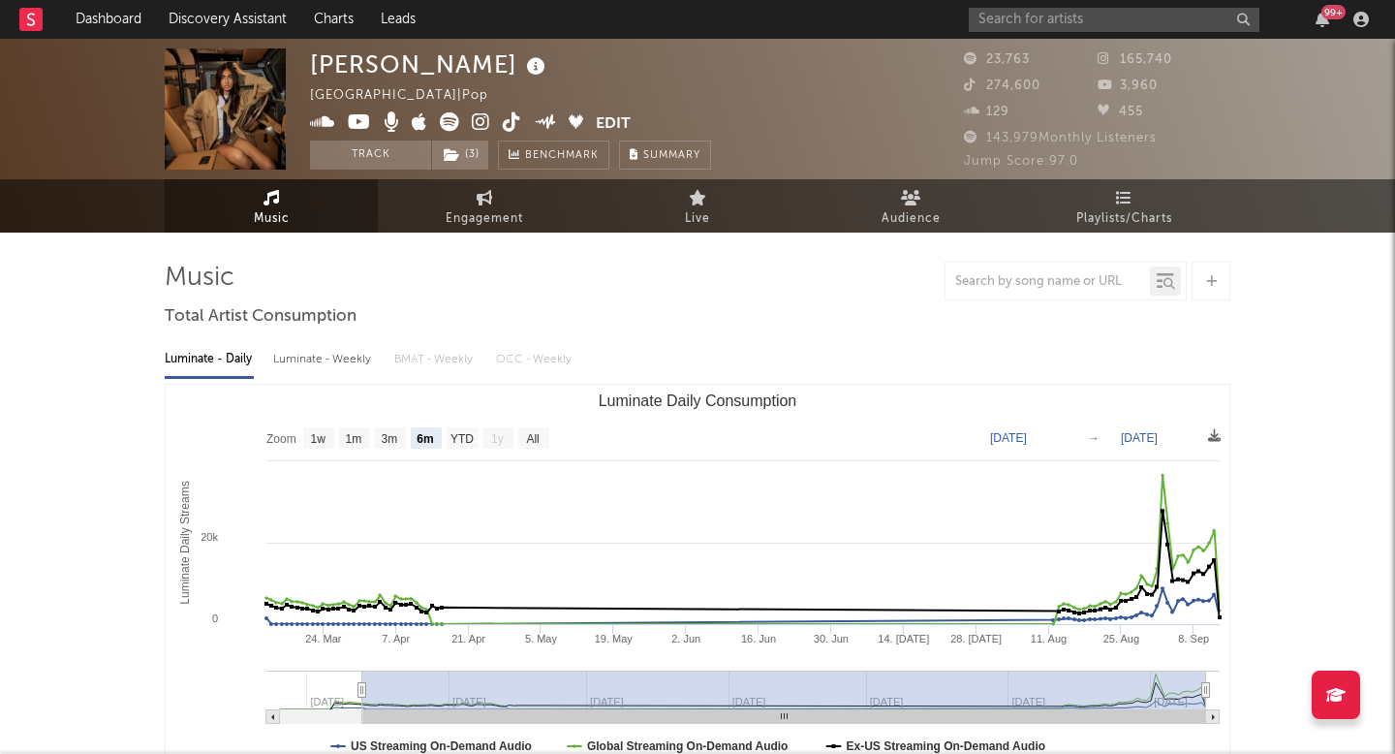
click at [520, 121] on span at bounding box center [453, 124] width 286 height 24
click at [501, 220] on span "Engagement" at bounding box center [484, 218] width 77 height 23
select select "1w"
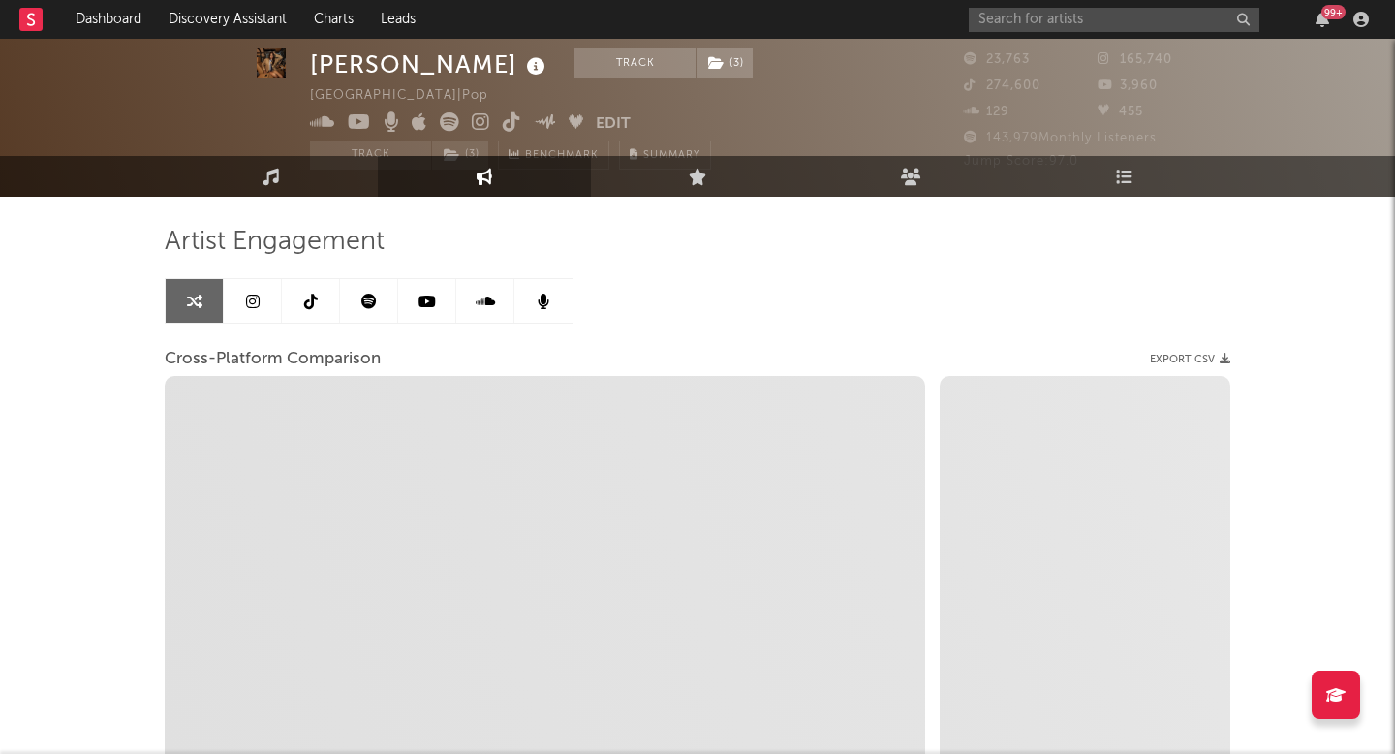
scroll to position [54, 0]
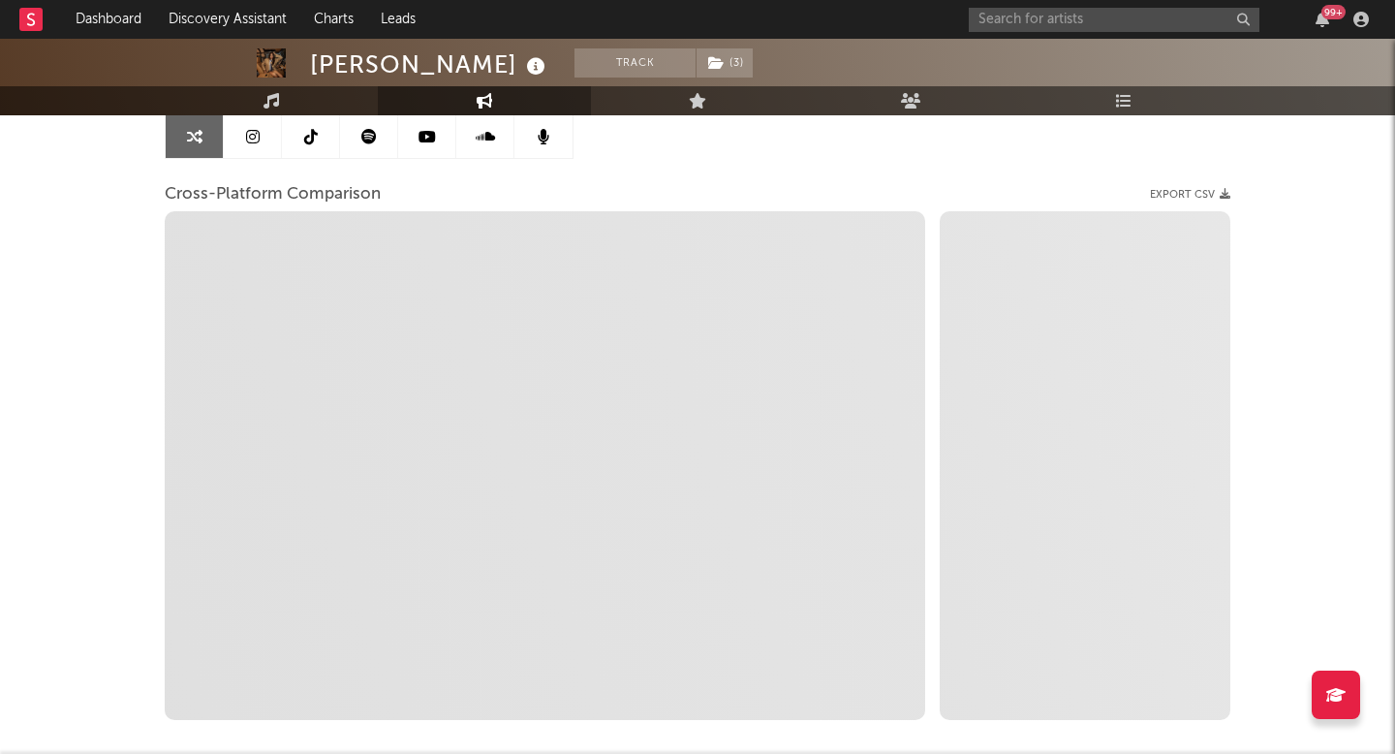
select select "1m"
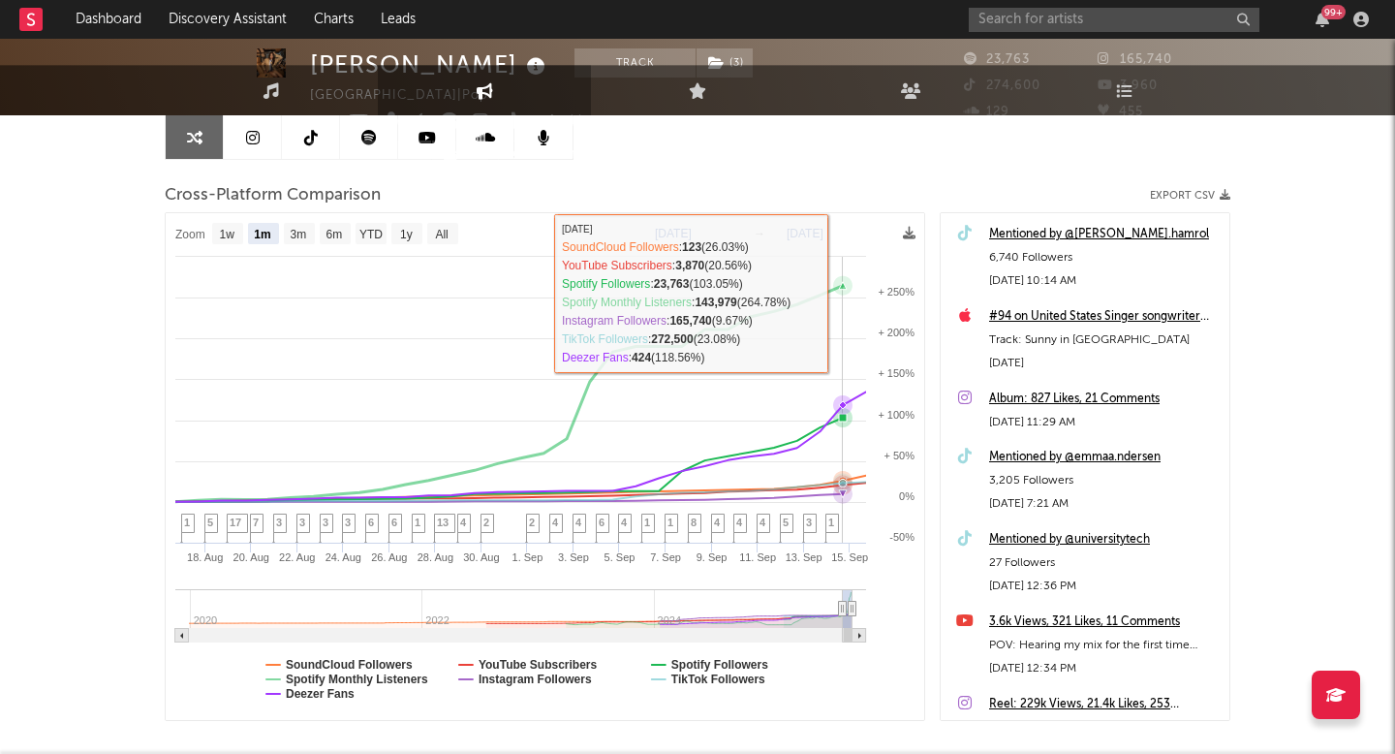
scroll to position [0, 0]
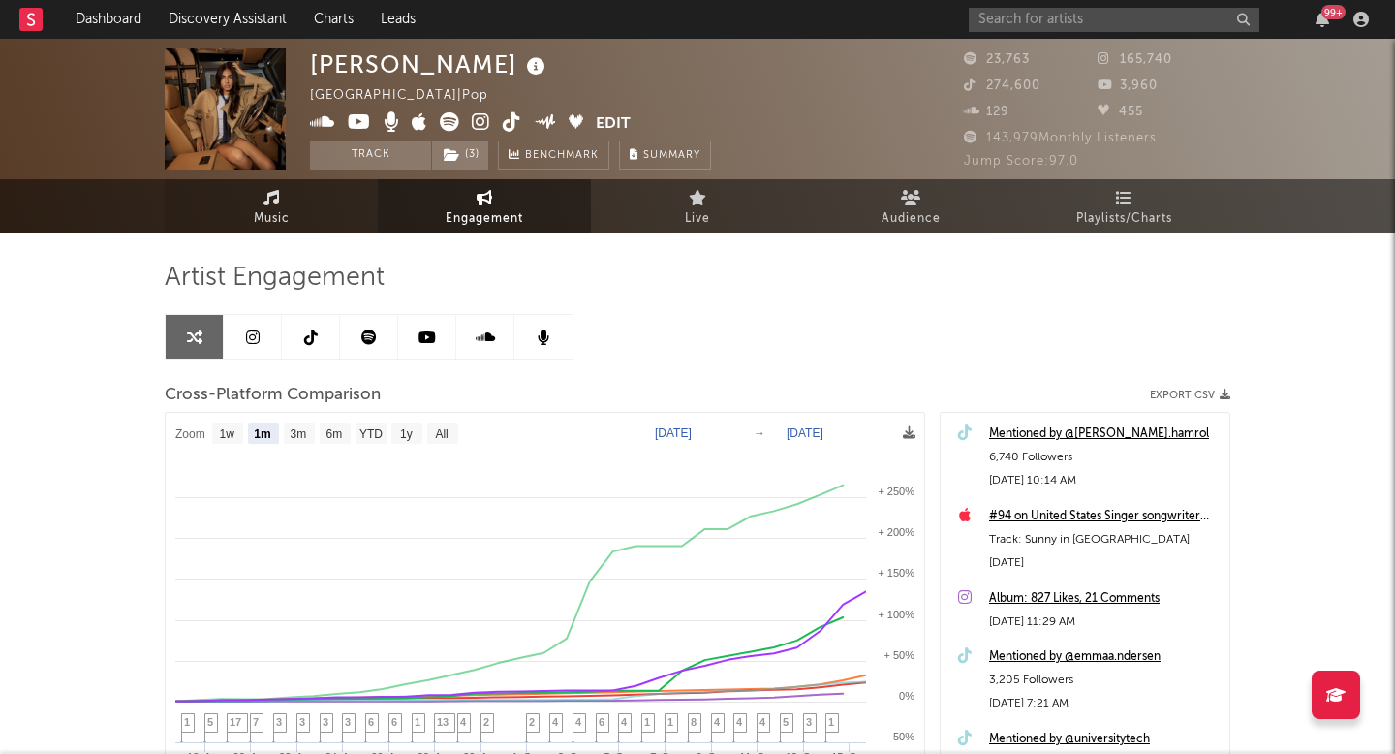
click at [282, 229] on span "Music" at bounding box center [272, 218] width 36 height 23
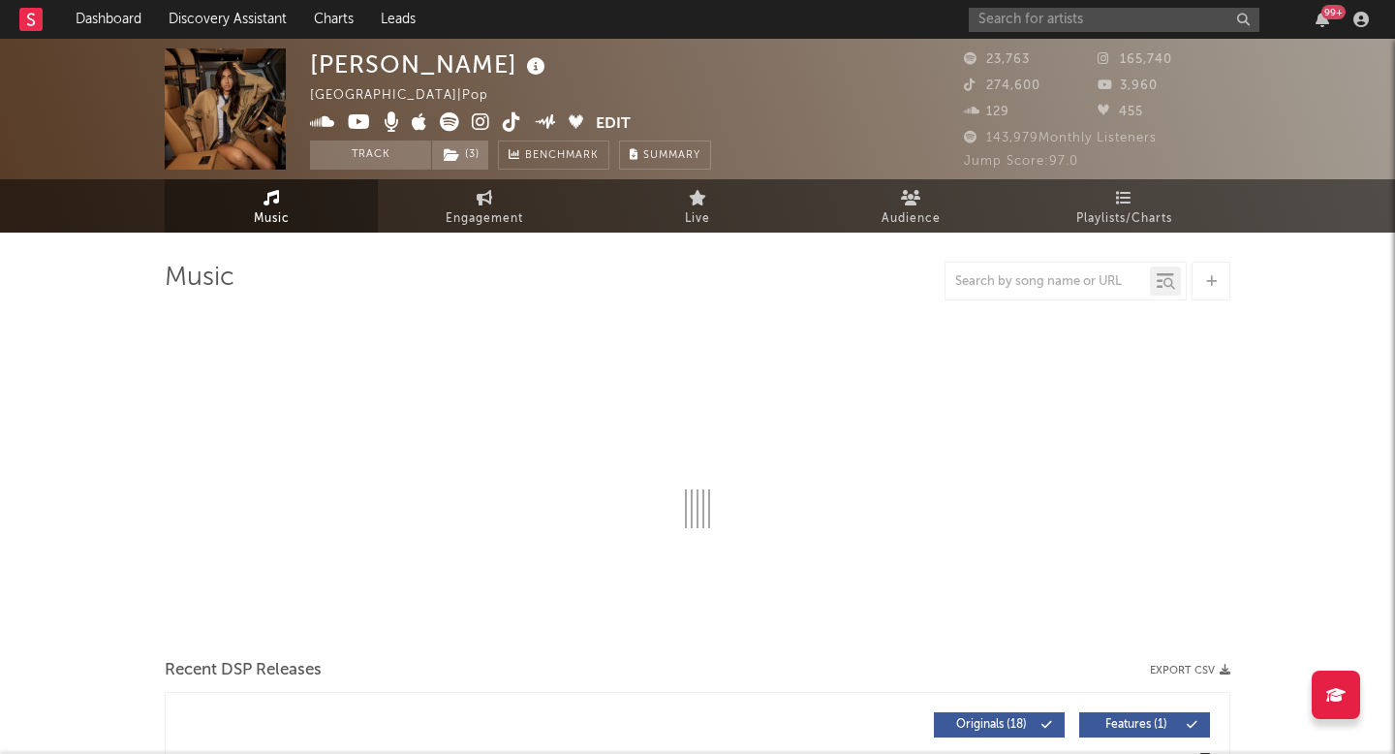
select select "6m"
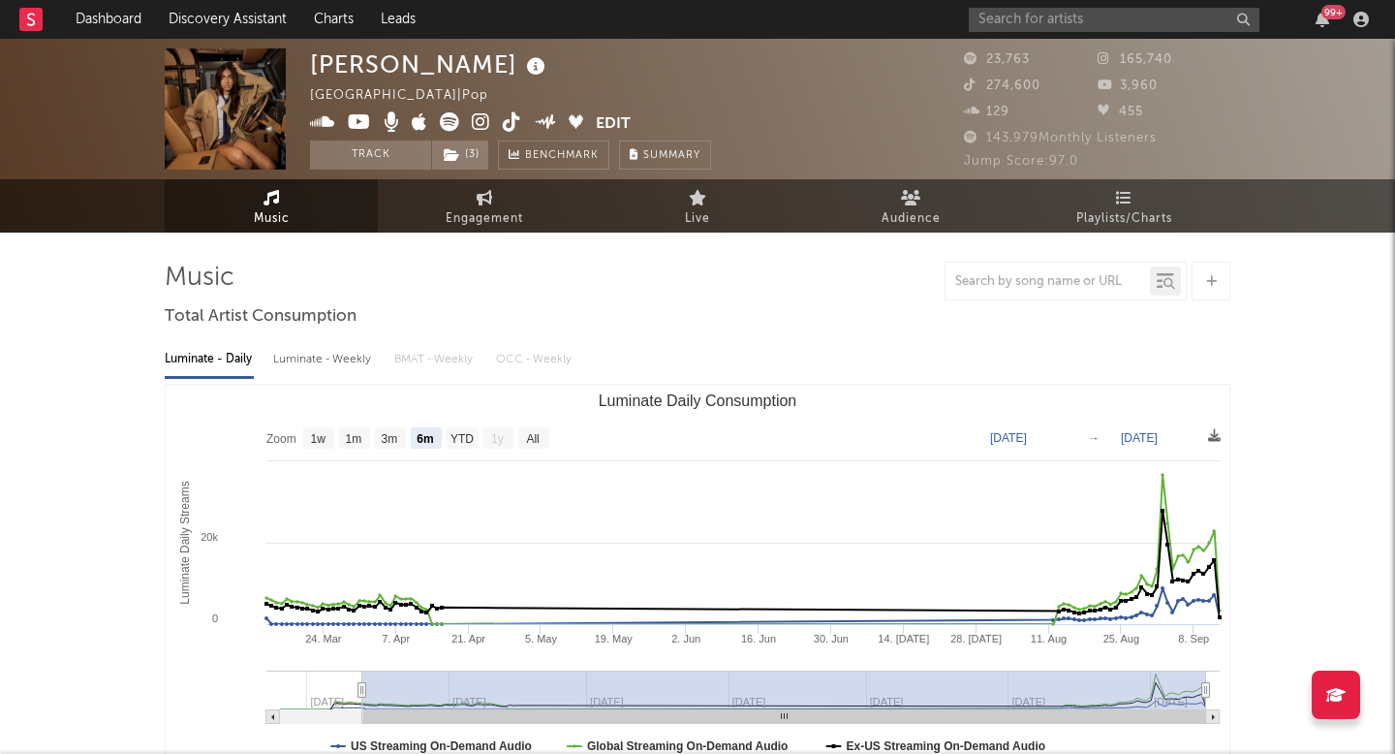
click at [511, 130] on icon at bounding box center [512, 121] width 18 height 19
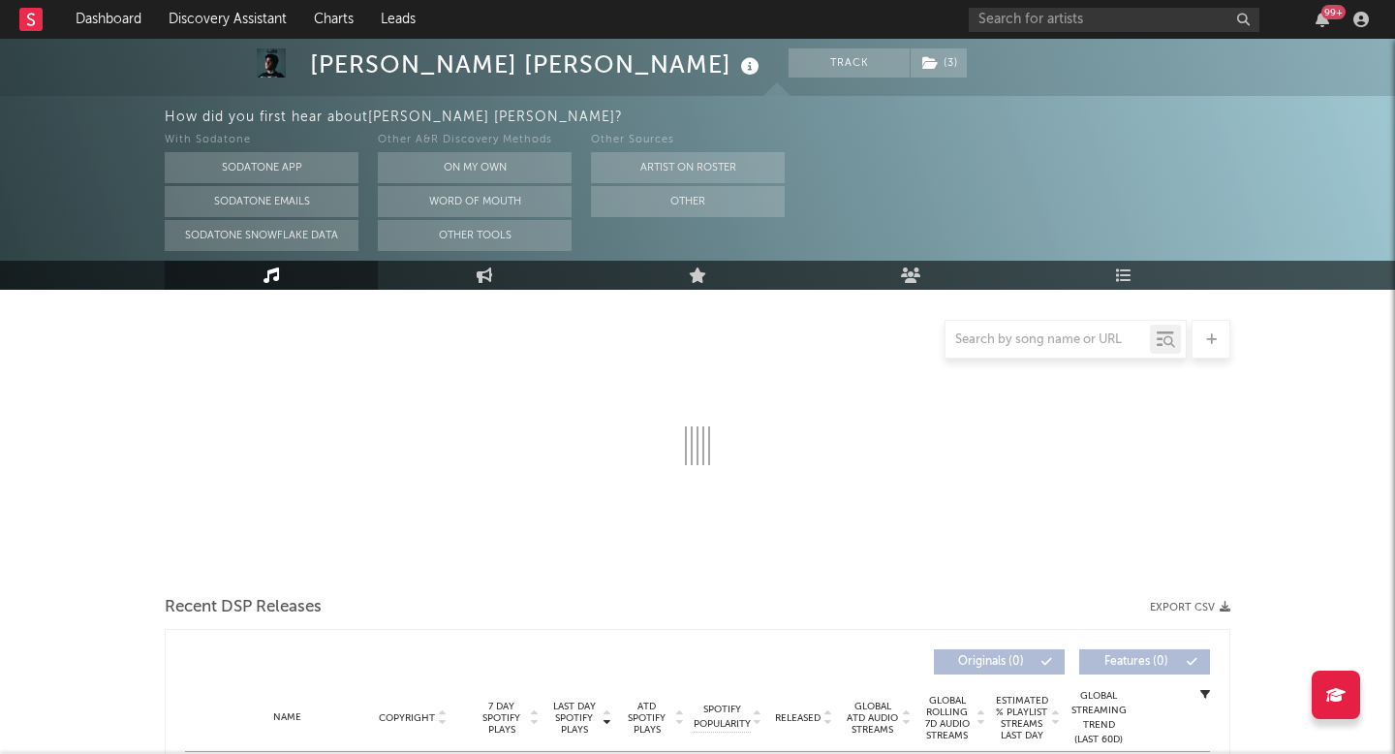
select select "6m"
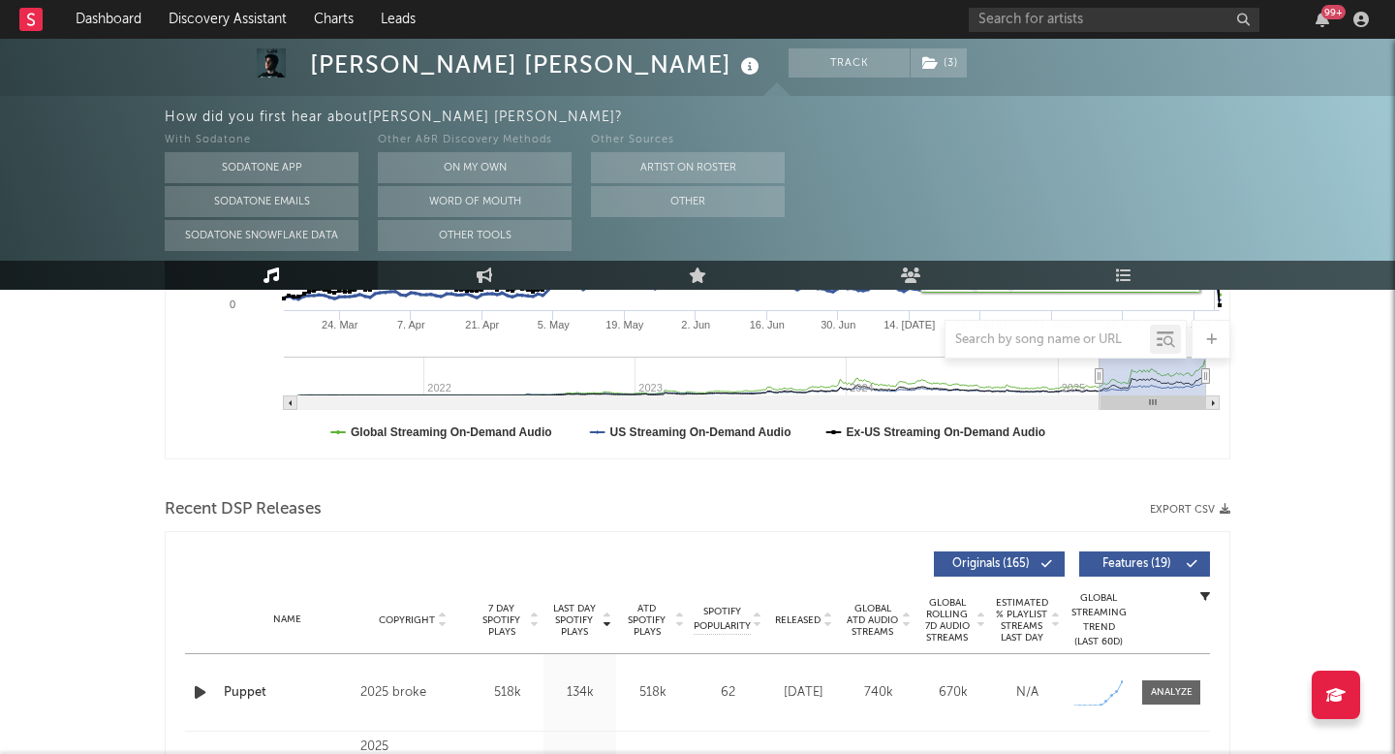
scroll to position [736, 0]
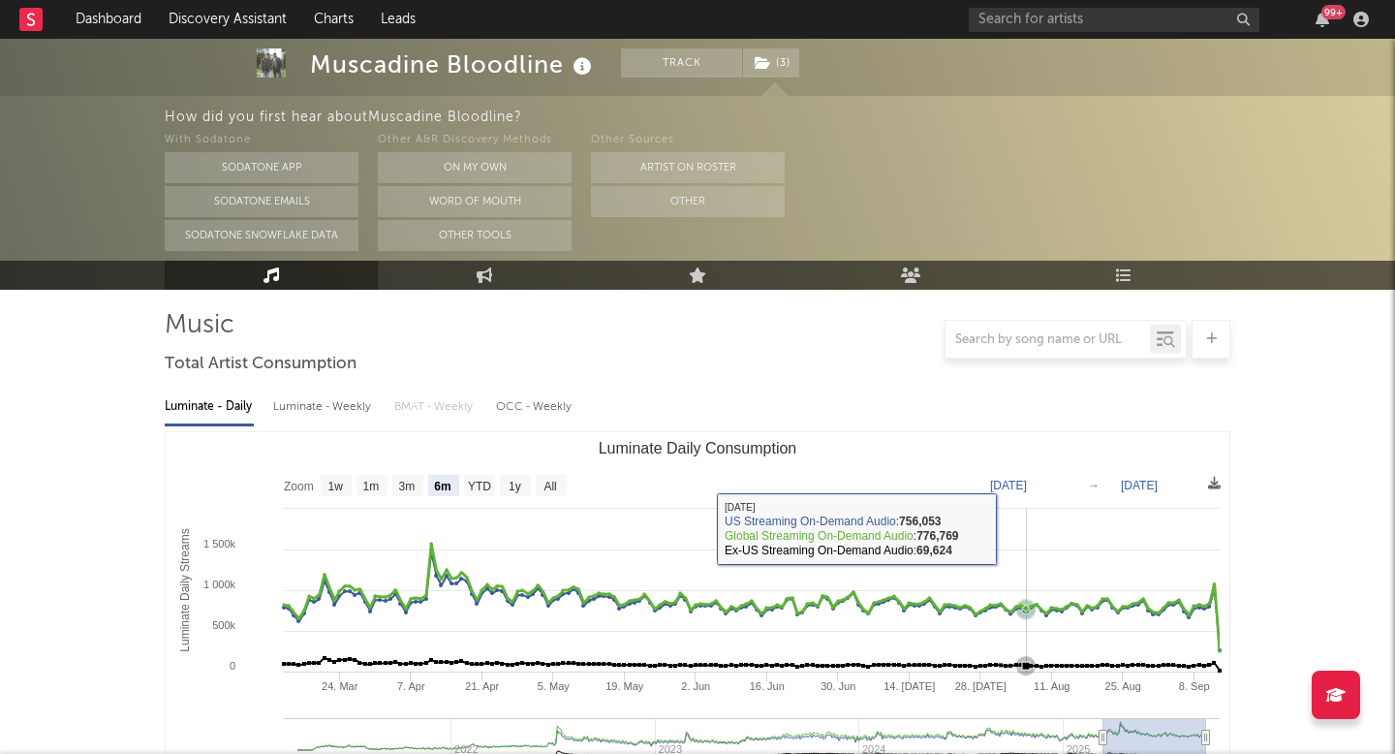
scroll to position [133, 0]
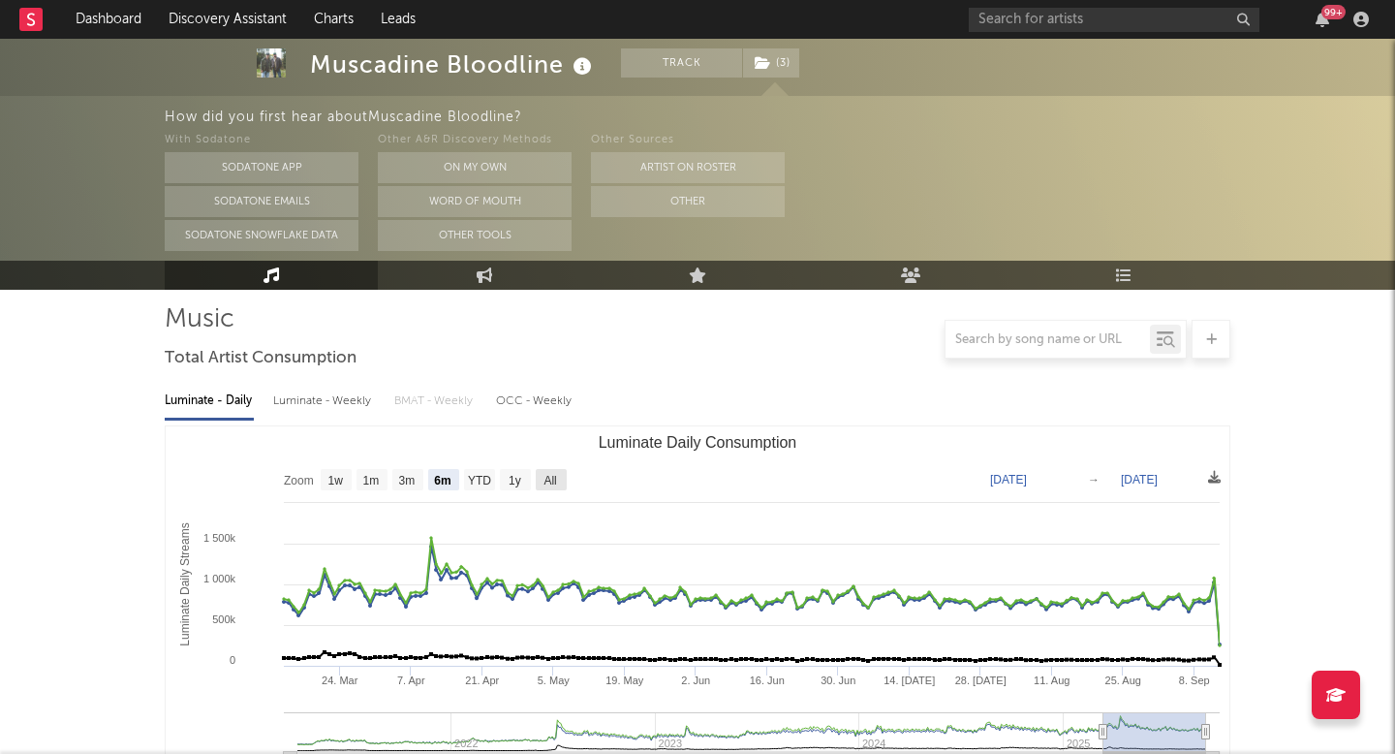
click at [548, 476] on text "All" at bounding box center [549, 481] width 13 height 14
select select "All"
type input "2021-03-31"
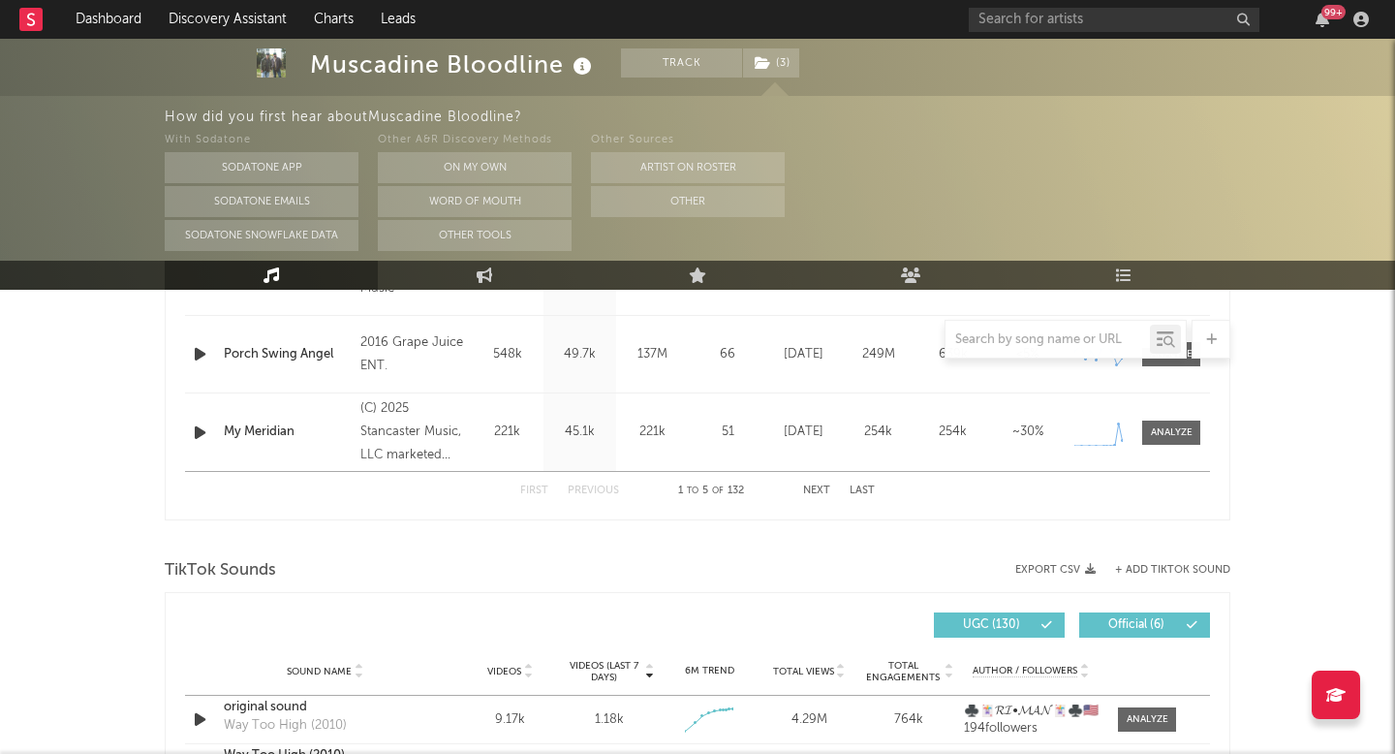
scroll to position [1069, 0]
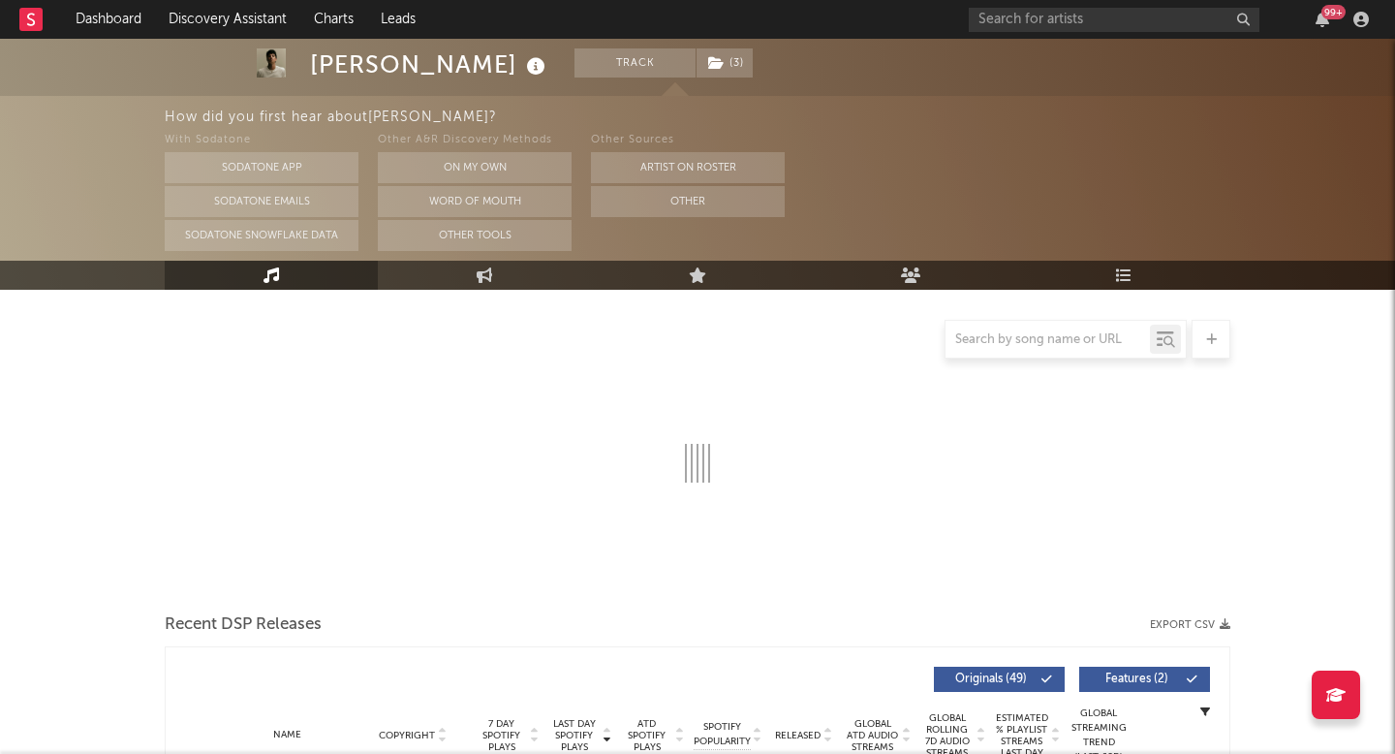
scroll to position [222, 0]
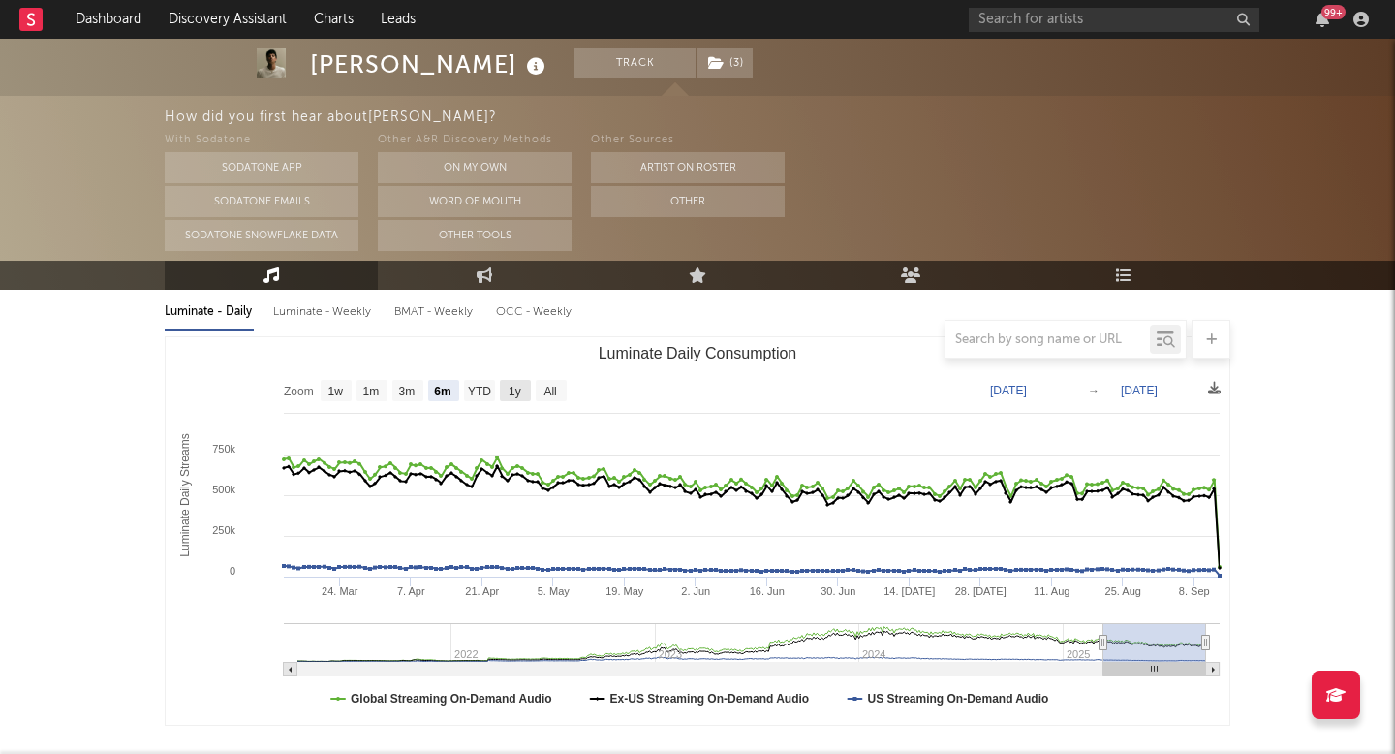
click at [505, 387] on rect "Luminate Daily Consumption" at bounding box center [515, 390] width 31 height 21
select select "1y"
type input "[DATE]"
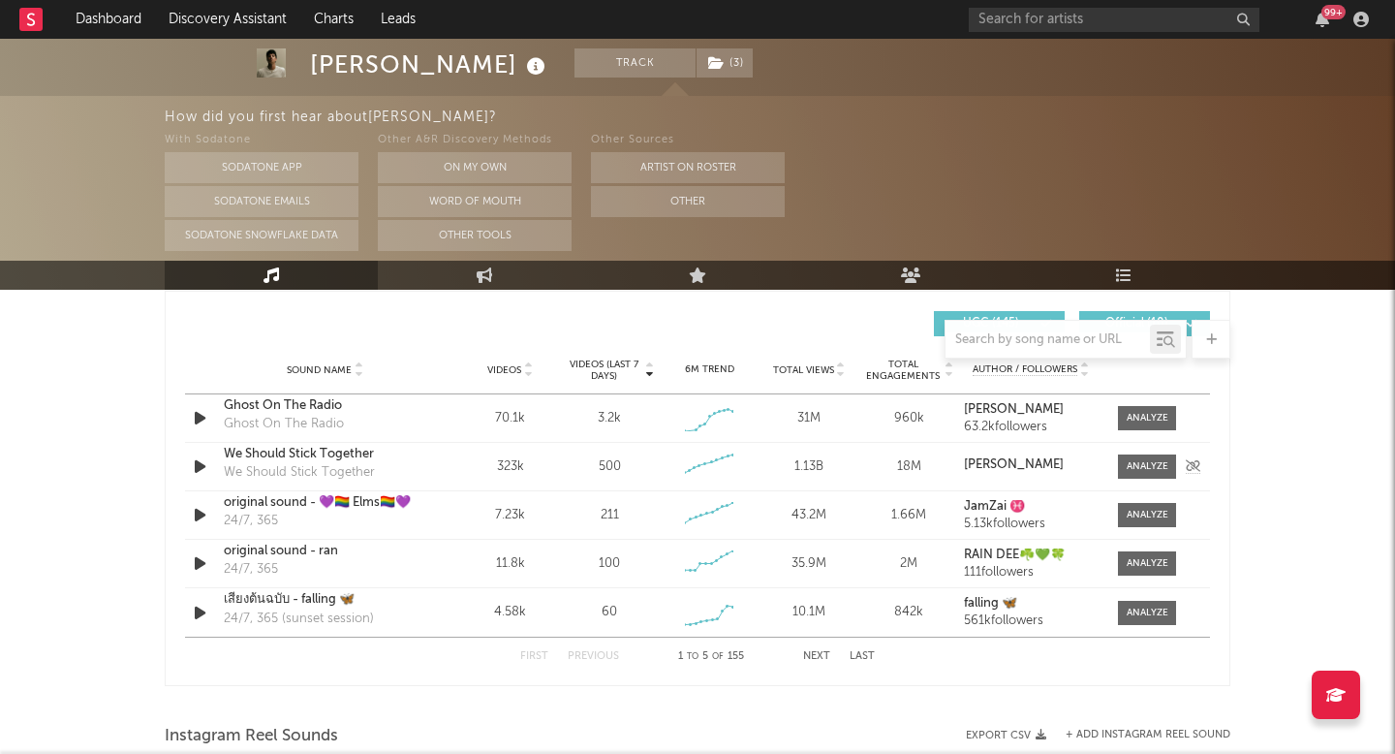
scroll to position [1264, 0]
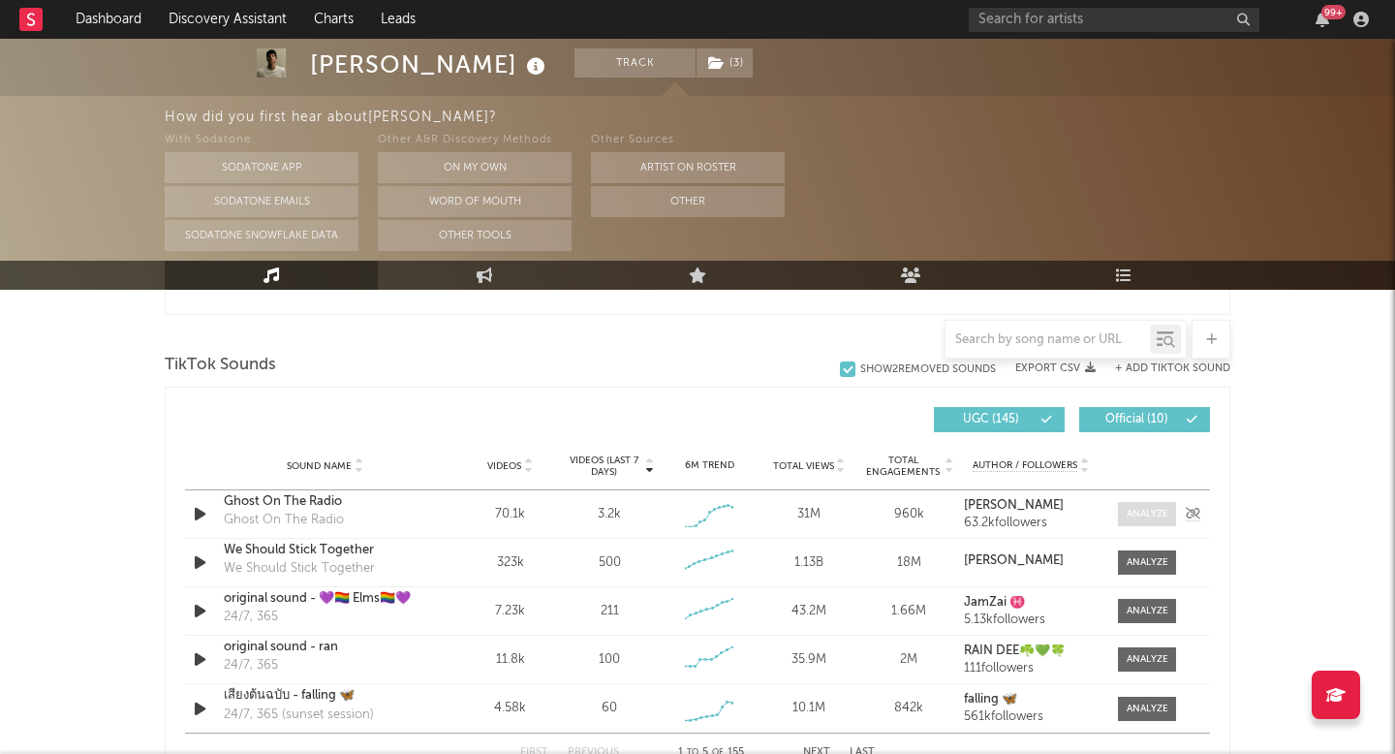
click at [1151, 511] on div at bounding box center [1148, 514] width 42 height 15
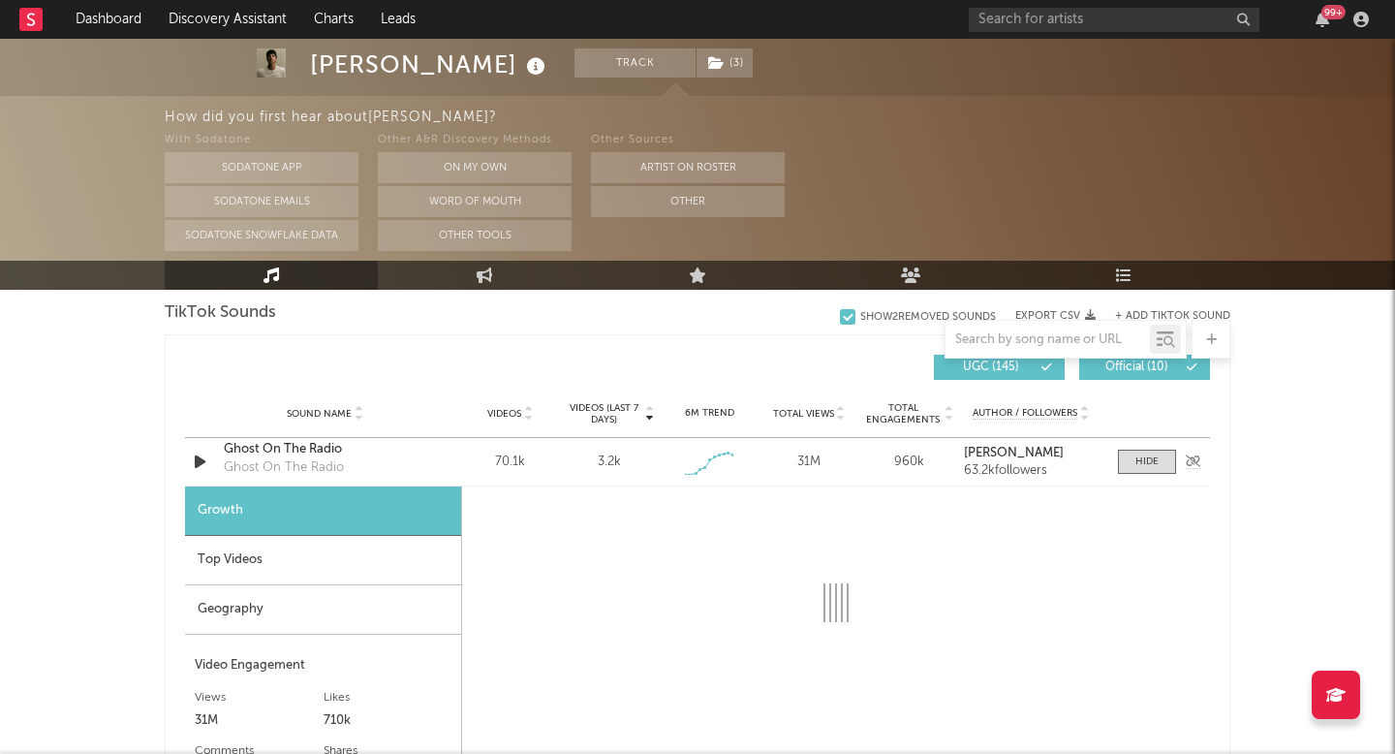
select select "1w"
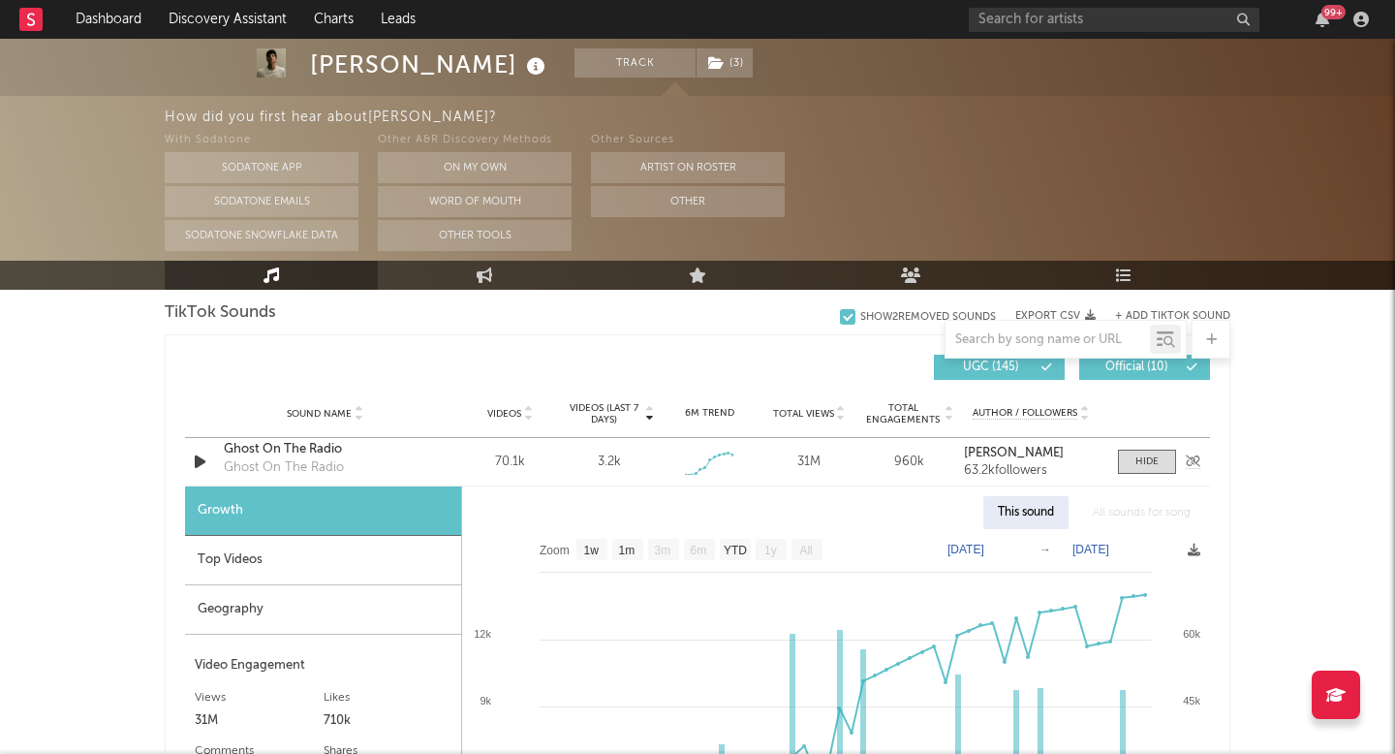
scroll to position [1425, 0]
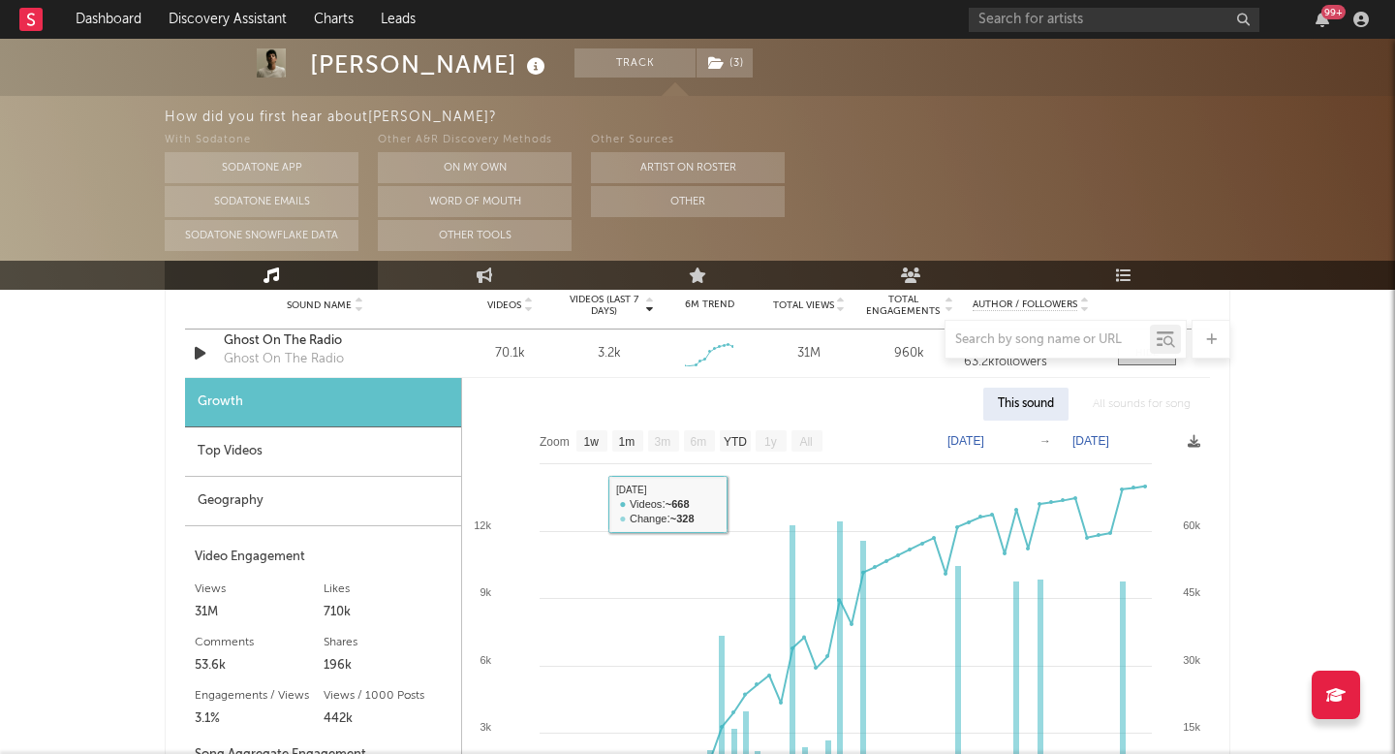
click at [287, 509] on div "Geography" at bounding box center [323, 501] width 276 height 49
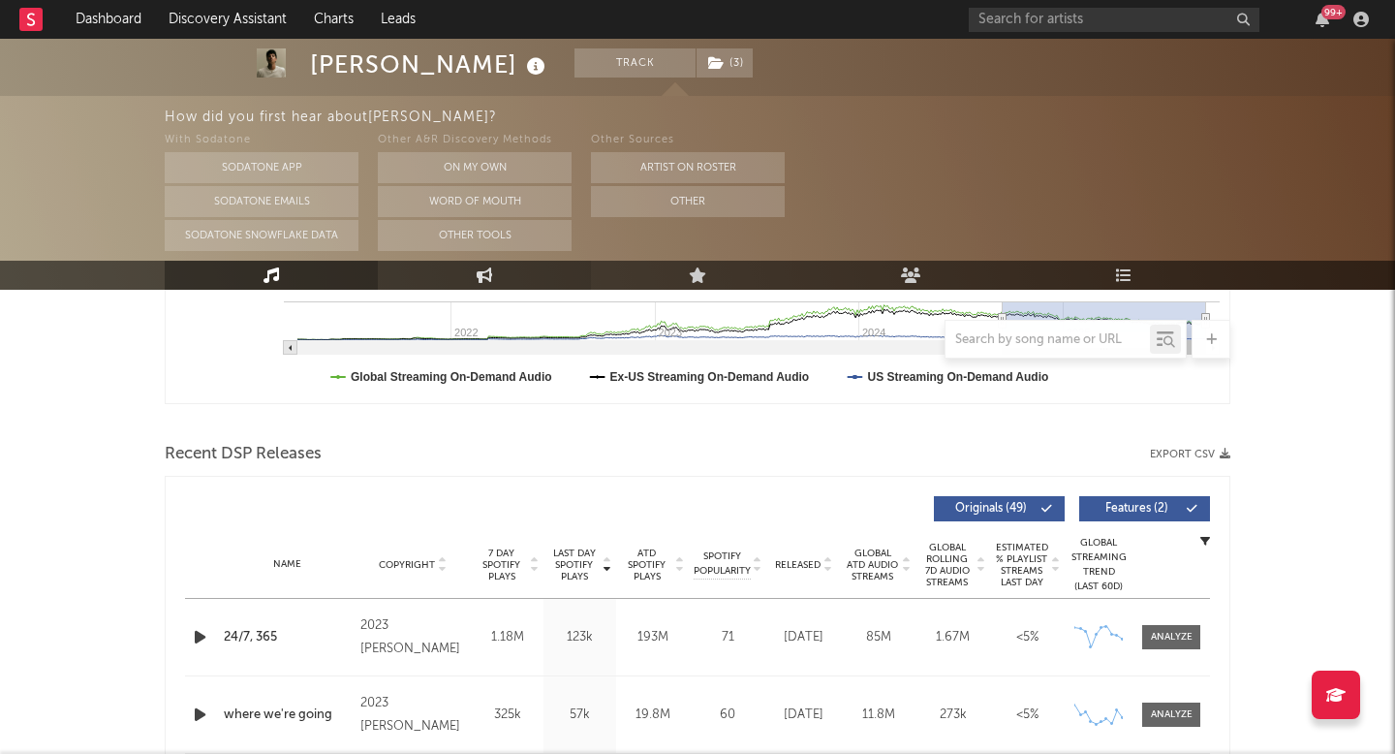
click at [499, 278] on link "Engagement" at bounding box center [484, 275] width 213 height 29
select select "1w"
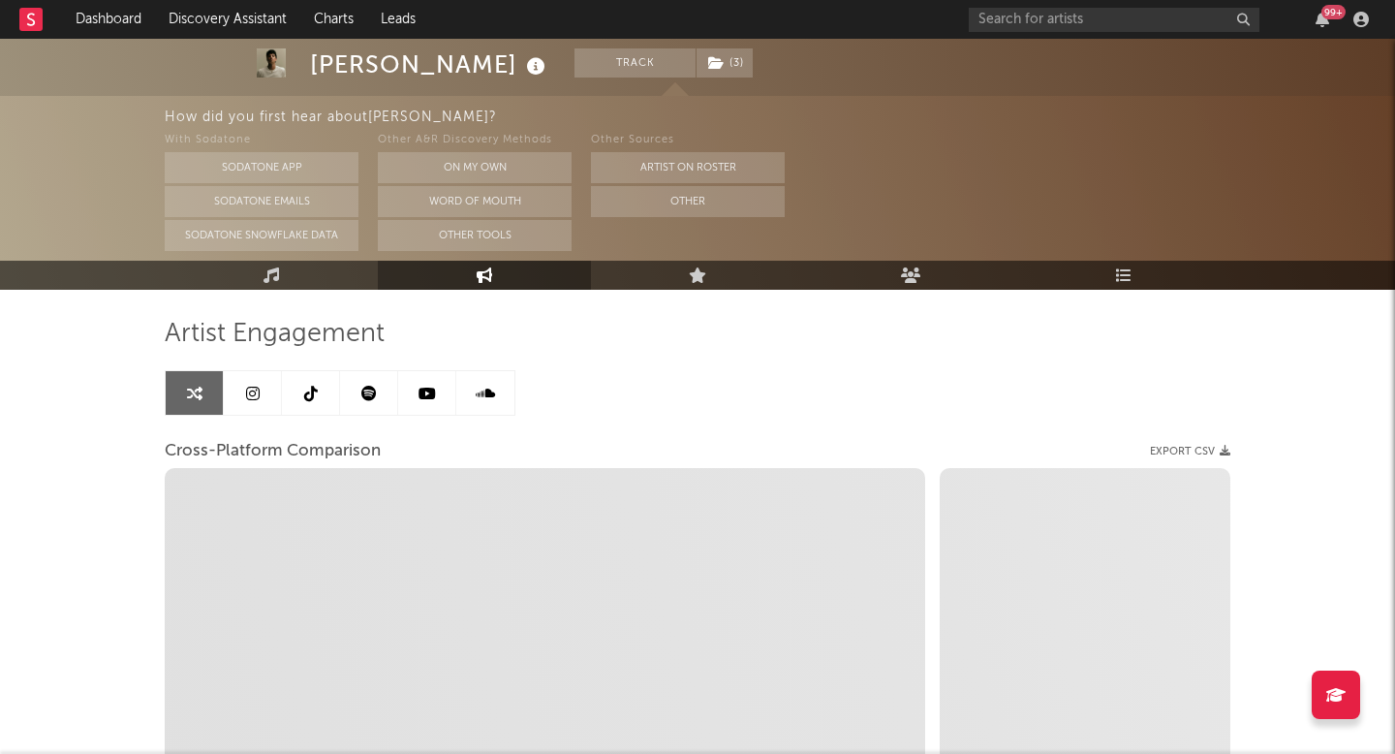
scroll to position [116, 0]
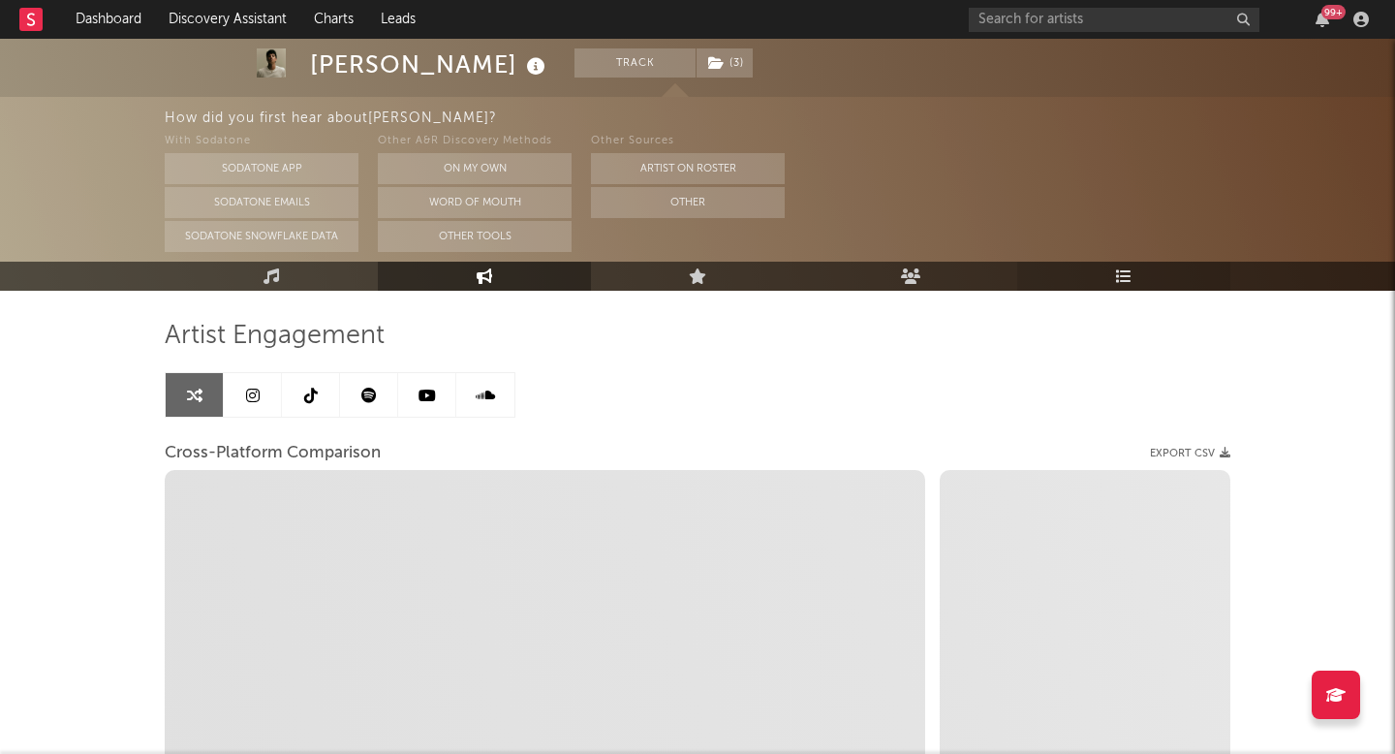
click at [1143, 273] on link "Playlists/Charts" at bounding box center [1123, 276] width 213 height 29
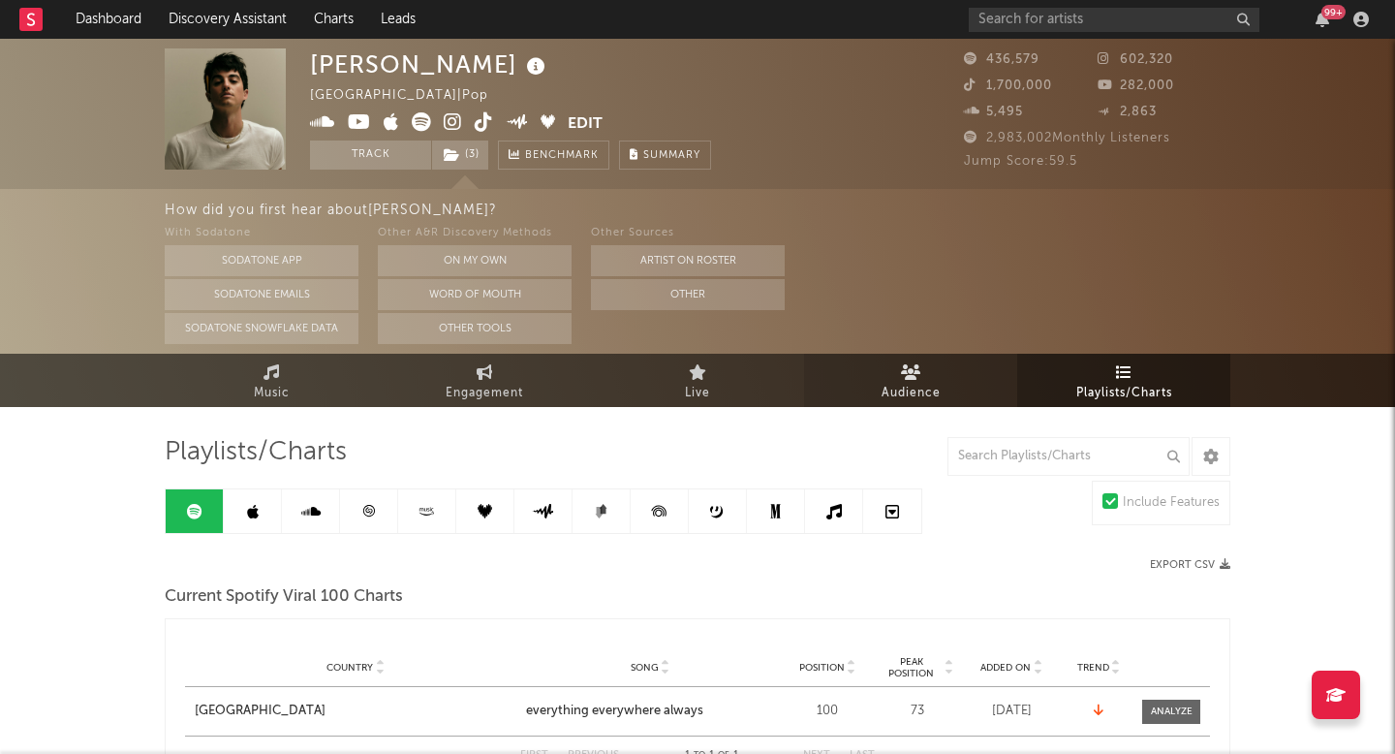
click at [960, 388] on link "Audience" at bounding box center [910, 380] width 213 height 53
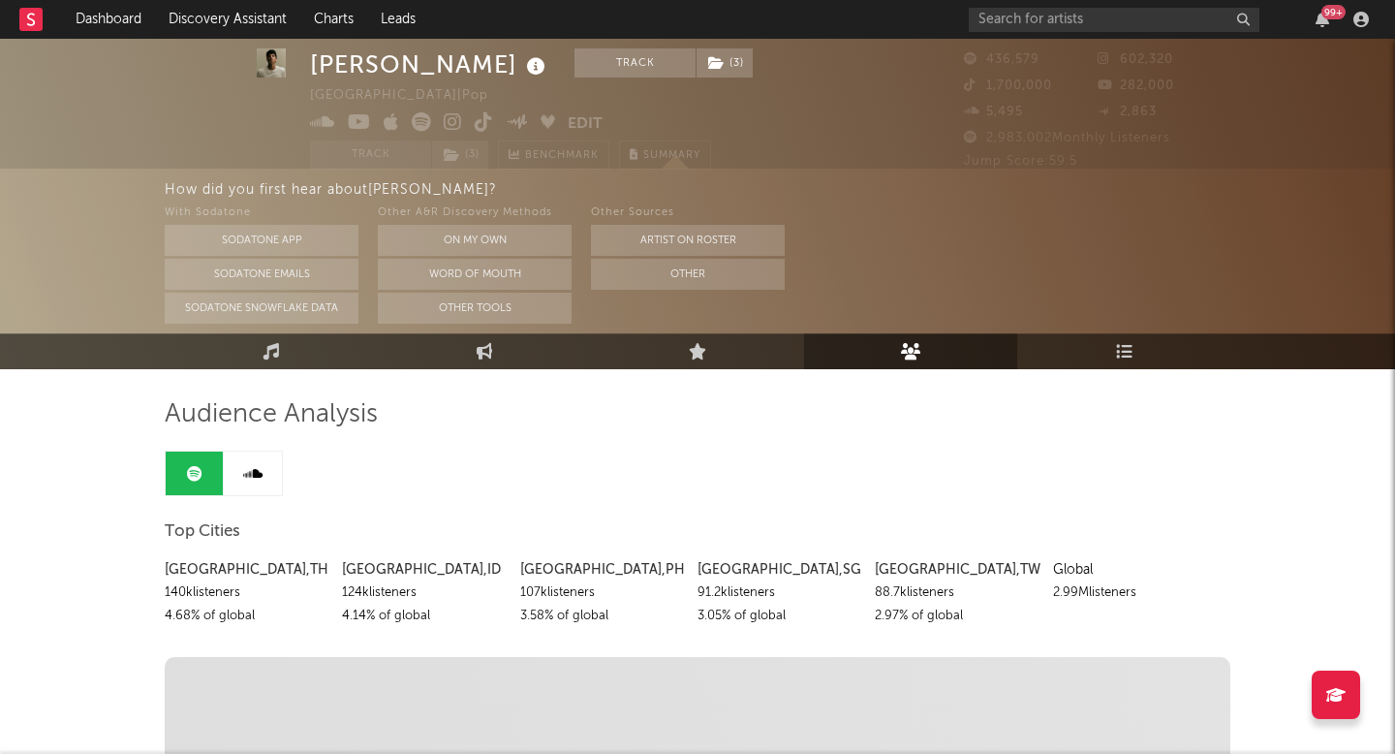
scroll to position [51, 0]
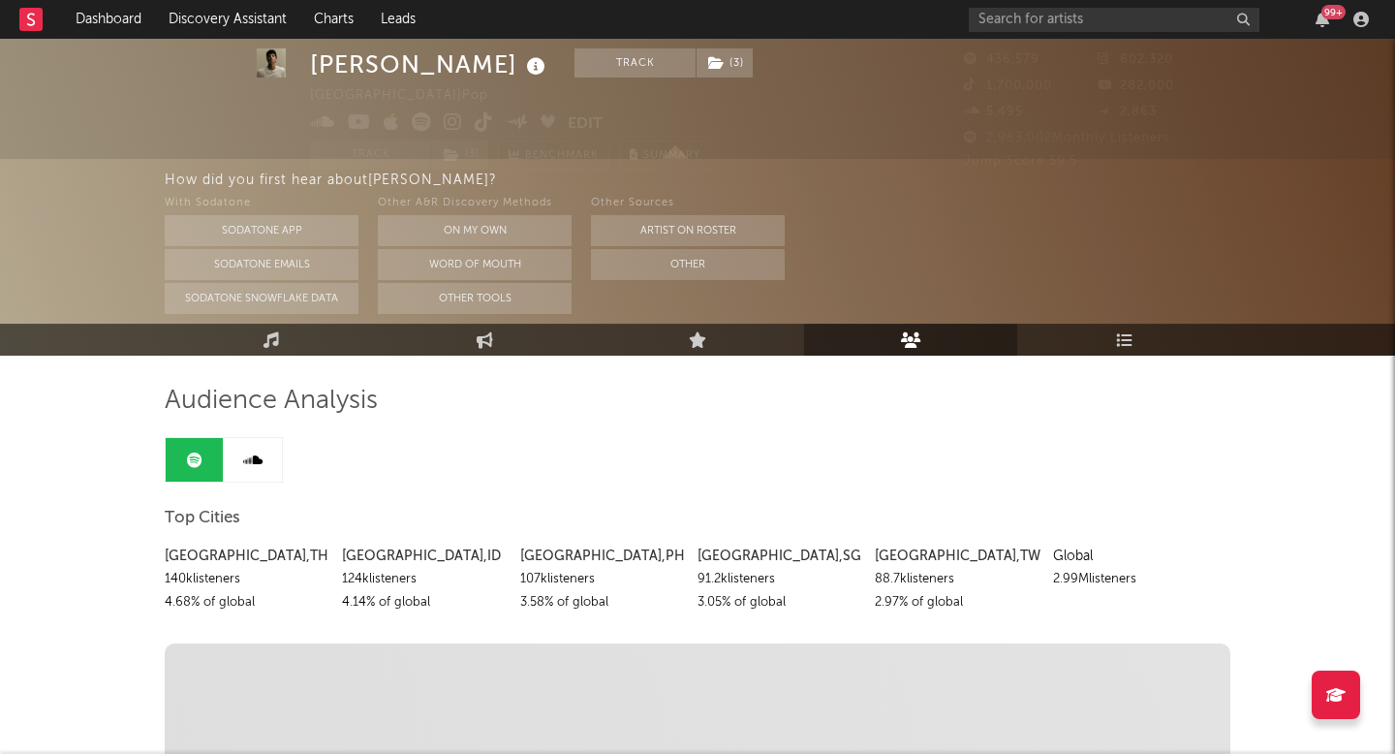
drag, startPoint x: 1165, startPoint y: 589, endPoint x: 171, endPoint y: 534, distance: 995.4
click at [171, 534] on div "Top Cities [GEOGRAPHIC_DATA] , TH 140k listeners 4.68 % of global [GEOGRAPHIC_D…" at bounding box center [698, 558] width 1066 height 112
